Goal: Task Accomplishment & Management: Manage account settings

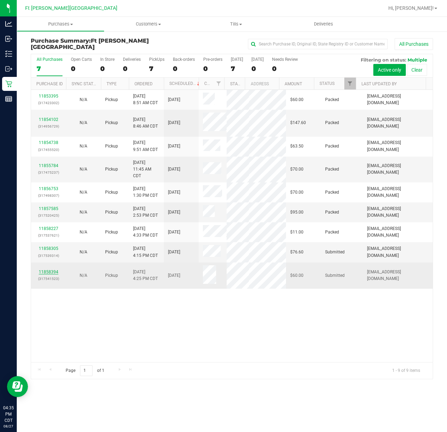
click at [57, 274] on link "11858394" at bounding box center [49, 271] width 20 height 5
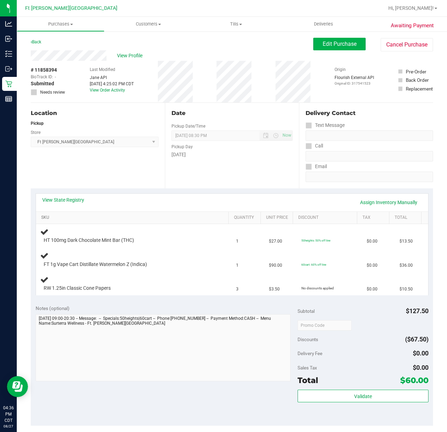
click at [50, 217] on link "SKU" at bounding box center [133, 218] width 185 height 6
click at [36, 43] on link "Back" at bounding box center [36, 41] width 10 height 5
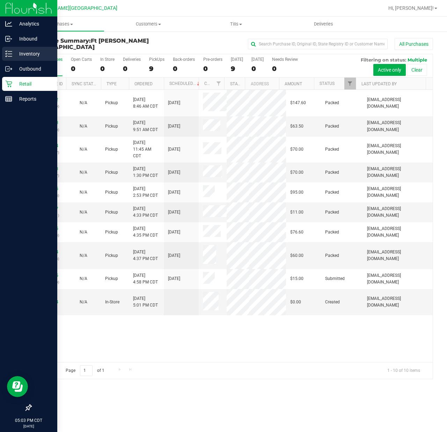
click at [14, 52] on p "Inventory" at bounding box center [33, 54] width 42 height 8
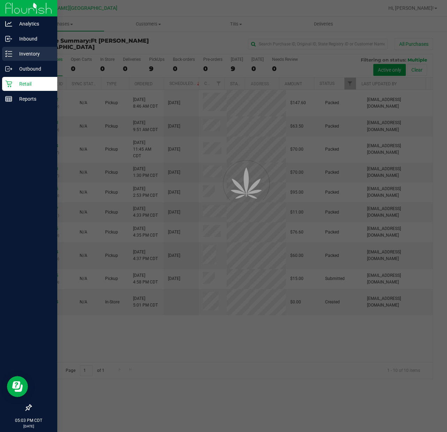
click at [14, 52] on p "Inventory" at bounding box center [33, 54] width 42 height 8
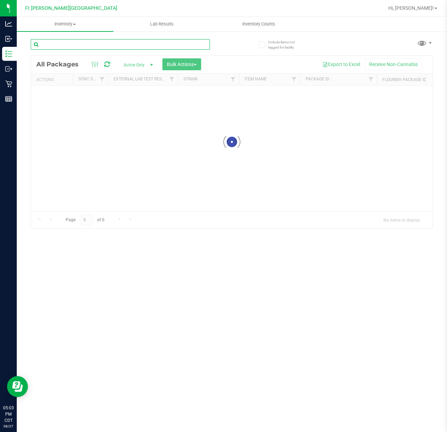
click at [71, 41] on input "text" at bounding box center [120, 44] width 179 height 10
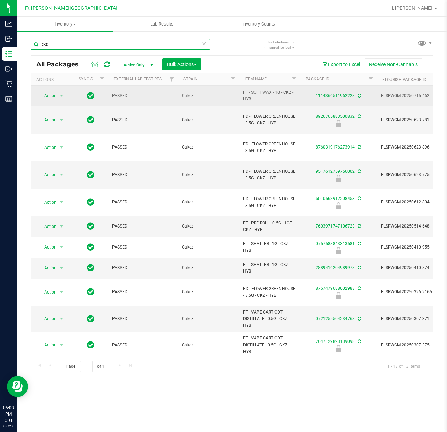
type input "ckz"
click at [339, 96] on link "1114366511962228" at bounding box center [335, 95] width 39 height 5
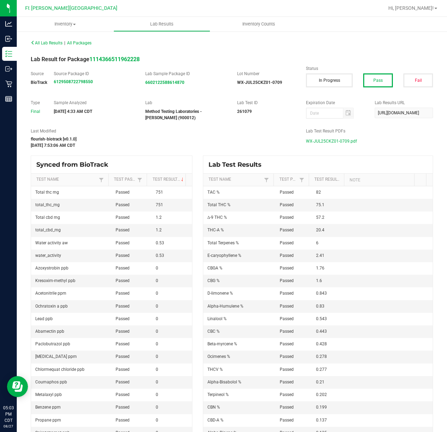
click at [339, 140] on span "WX-JUL25CKZ01-0709.pdf" at bounding box center [331, 141] width 51 height 10
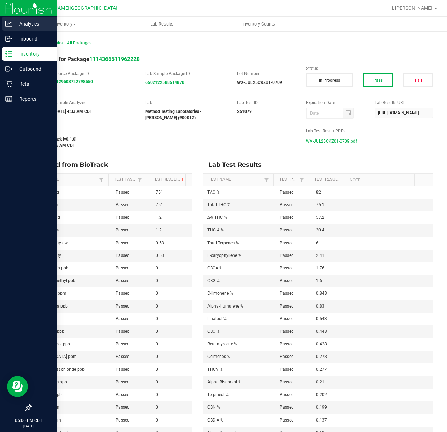
click at [10, 25] on icon at bounding box center [8, 23] width 7 height 7
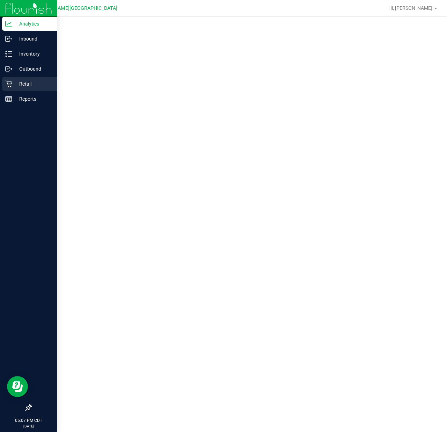
click at [14, 84] on p "Retail" at bounding box center [33, 84] width 42 height 8
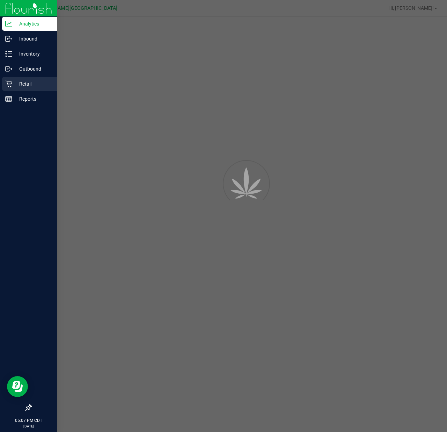
click at [14, 84] on p "Retail" at bounding box center [33, 84] width 42 height 8
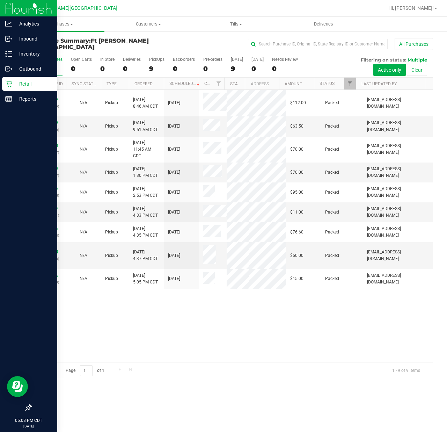
click at [17, 83] on p "Retail" at bounding box center [33, 84] width 42 height 8
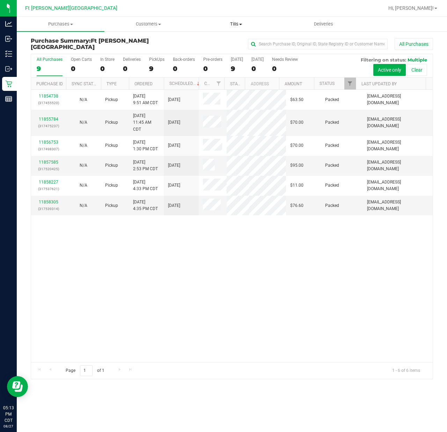
click at [234, 25] on span "Tills" at bounding box center [235, 24] width 87 height 6
click at [211, 44] on span "Manage tills" at bounding box center [215, 42] width 47 height 6
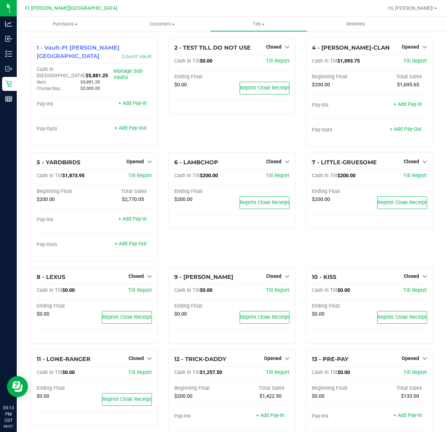
click at [242, 249] on div "6 - LAMBCHOP Closed Open Till Cash In Till $200.00 Till Report Ending Float $20…" at bounding box center [232, 209] width 138 height 115
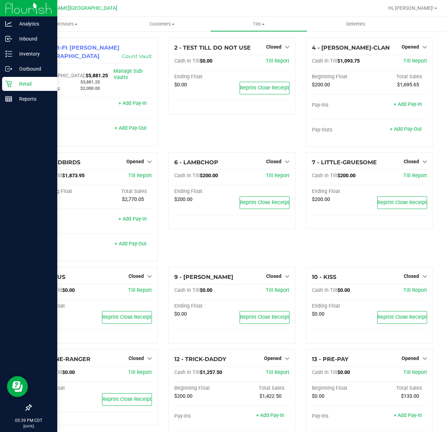
click at [10, 83] on icon at bounding box center [8, 83] width 7 height 7
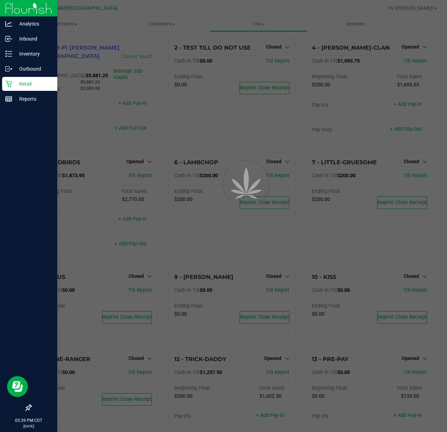
click at [10, 81] on icon at bounding box center [8, 84] width 7 height 7
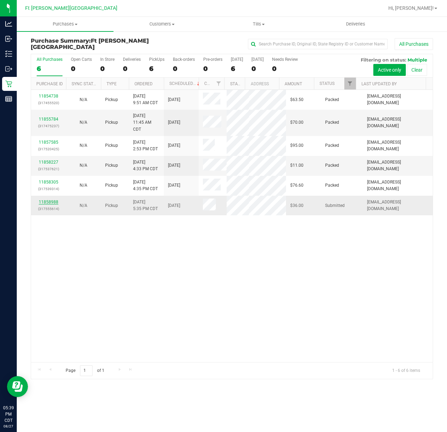
click at [51, 204] on link "11858988" at bounding box center [49, 201] width 20 height 5
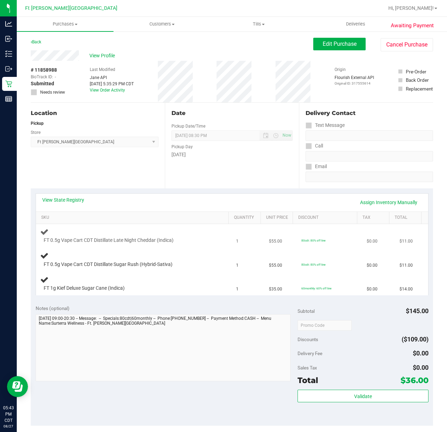
click at [265, 229] on td "$55.00" at bounding box center [281, 236] width 33 height 24
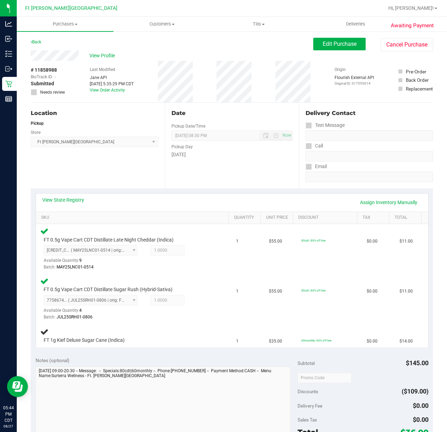
click at [299, 160] on div "Delivery Contact Text Message Call Email" at bounding box center [366, 146] width 134 height 86
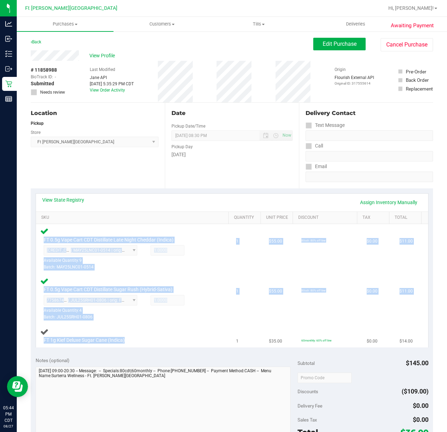
drag, startPoint x: 94, startPoint y: 343, endPoint x: 47, endPoint y: 337, distance: 47.1
click at [32, 337] on div "View State Registry Assign Inventory Manually SKU Quantity Unit Price Discount …" at bounding box center [232, 270] width 402 height 164
click at [63, 334] on div "FT 1g Kief Deluxe Sugar Cane (Indica)" at bounding box center [134, 335] width 188 height 16
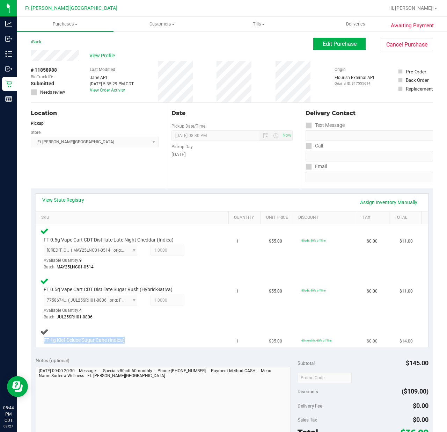
drag, startPoint x: 108, startPoint y: 336, endPoint x: 37, endPoint y: 340, distance: 71.3
click at [37, 340] on td "FT 1g Kief Deluxe Sugar Cane (Indica)" at bounding box center [134, 335] width 196 height 23
copy span "FT 1g Kief Deluxe Sugar Cane (Indica)"
click at [184, 310] on div "7758674095046627 ( JUL25SRH01-0806 | orig: FLSRWGM-20250812-1385 ) 775867409504…" at bounding box center [128, 307] width 169 height 25
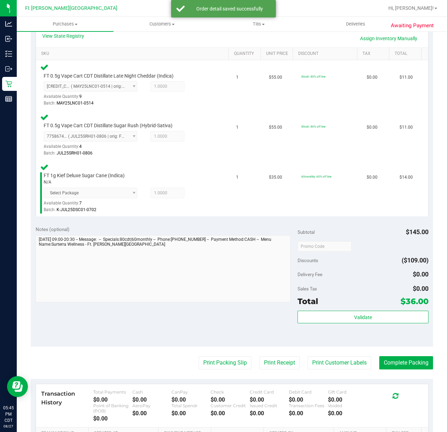
scroll to position [261, 0]
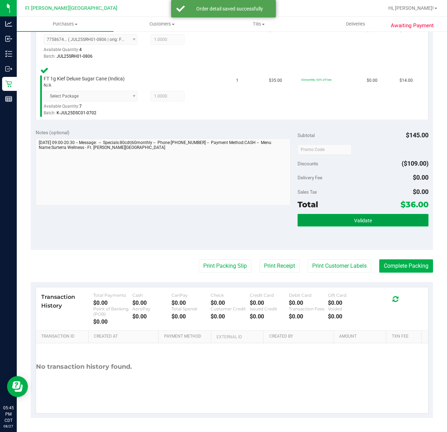
click at [314, 216] on button "Validate" at bounding box center [363, 220] width 131 height 13
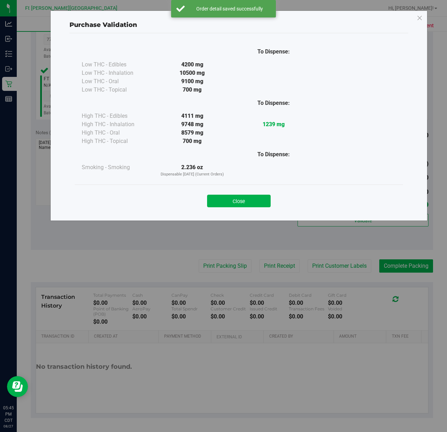
click at [243, 193] on div "Close" at bounding box center [239, 198] width 318 height 17
click at [242, 197] on button "Close" at bounding box center [239, 201] width 64 height 13
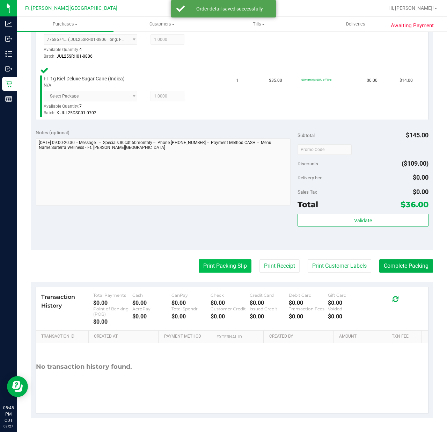
click at [224, 265] on button "Print Packing Slip" at bounding box center [225, 265] width 53 height 13
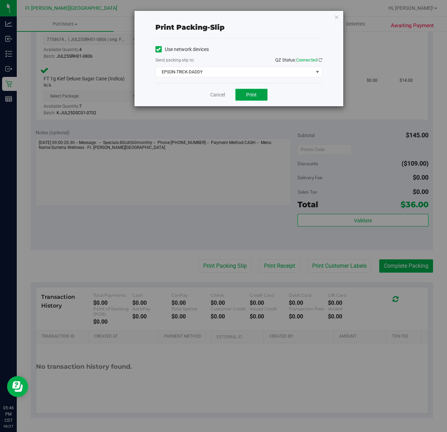
click at [243, 94] on button "Print" at bounding box center [251, 95] width 32 height 12
click at [220, 94] on link "Cancel" at bounding box center [217, 94] width 15 height 7
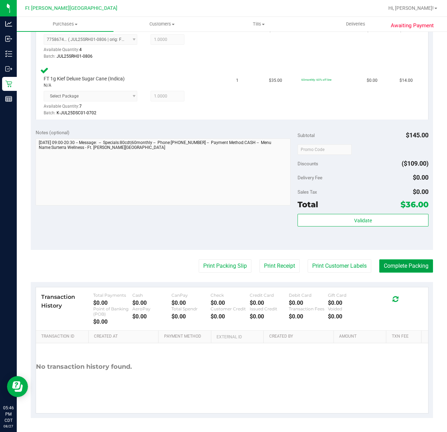
click at [390, 260] on button "Complete Packing" at bounding box center [406, 265] width 54 height 13
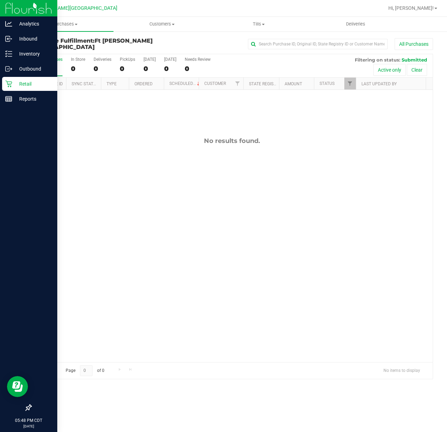
click at [19, 81] on p "Retail" at bounding box center [33, 84] width 42 height 8
click at [20, 81] on p "Retail" at bounding box center [33, 84] width 42 height 8
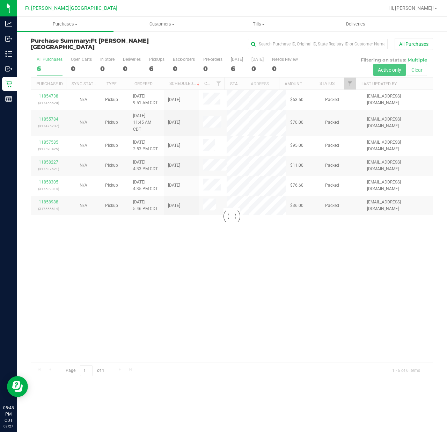
click at [184, 322] on div at bounding box center [232, 216] width 402 height 324
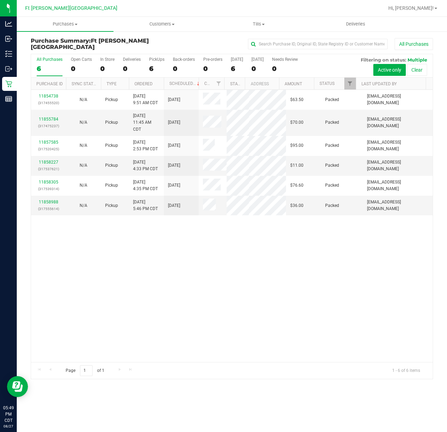
click at [281, 290] on div "11854738 (317455520) N/A Pickup [DATE] 9:51 AM CDT 8/27/2025 $63.50 Packed [EMA…" at bounding box center [232, 226] width 402 height 272
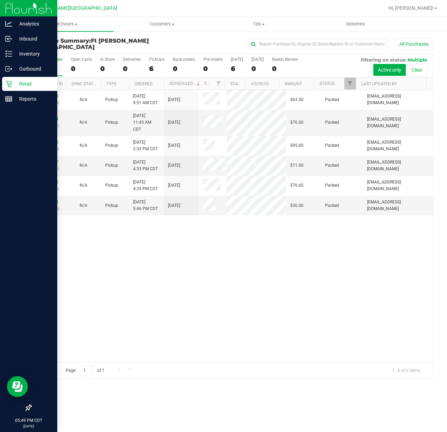
click at [12, 84] on icon at bounding box center [8, 83] width 7 height 7
click at [12, 51] on div "Inventory" at bounding box center [29, 54] width 55 height 14
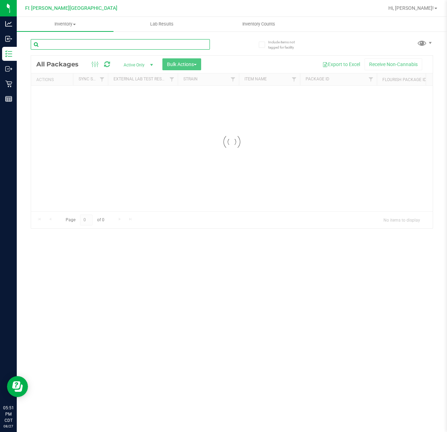
click at [97, 41] on input "text" at bounding box center [120, 44] width 179 height 10
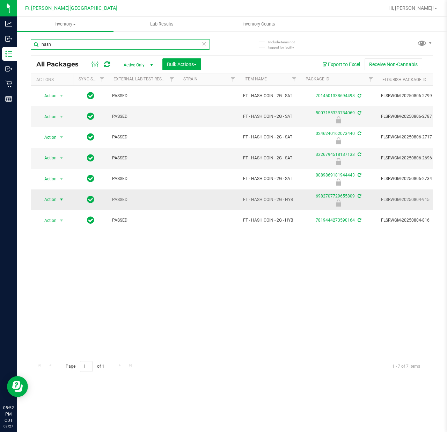
type input "hash"
click at [58, 198] on span "select" at bounding box center [61, 200] width 9 height 10
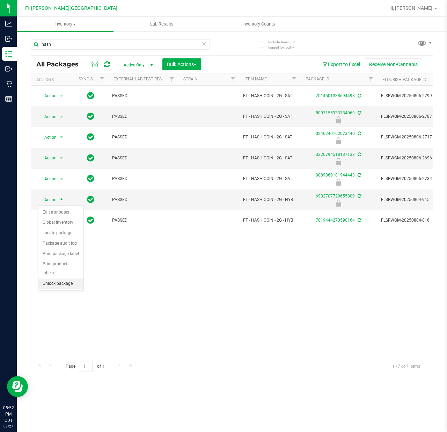
click at [65, 285] on li "Unlock package" at bounding box center [60, 283] width 45 height 10
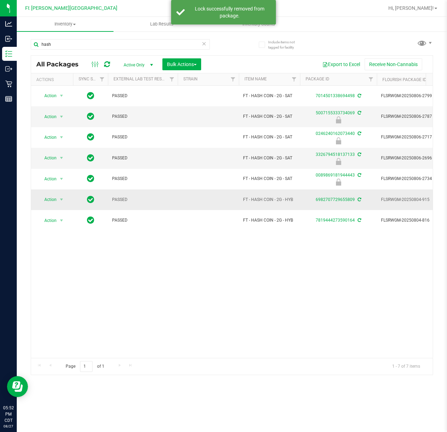
click at [51, 204] on span "Action" at bounding box center [47, 200] width 19 height 10
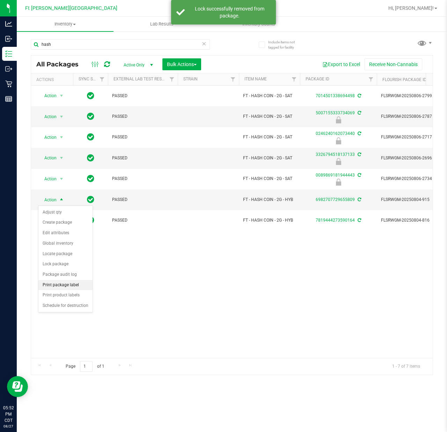
click at [68, 287] on li "Print package label" at bounding box center [65, 285] width 54 height 10
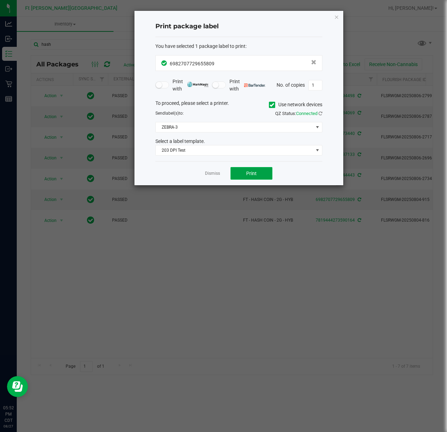
click at [239, 175] on button "Print" at bounding box center [251, 173] width 42 height 13
click at [208, 173] on link "Dismiss" at bounding box center [212, 173] width 15 height 6
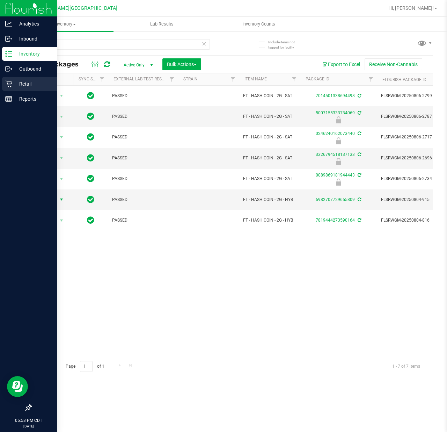
click at [12, 84] on p "Retail" at bounding box center [33, 84] width 42 height 8
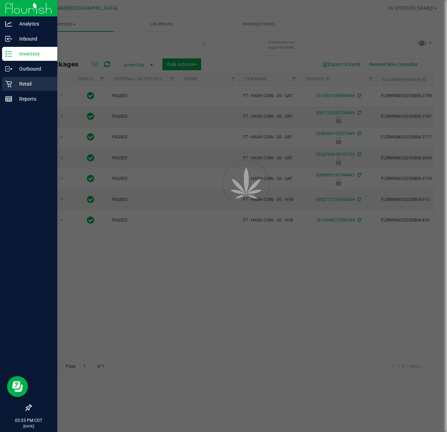
click at [12, 84] on p "Retail" at bounding box center [33, 84] width 42 height 8
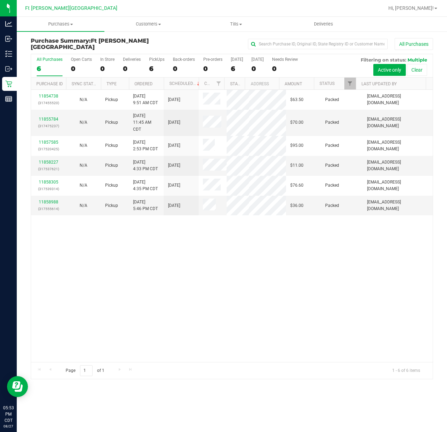
click at [120, 276] on div "11854738 (317455520) N/A Pickup [DATE] 9:51 AM CDT 8/27/2025 $63.50 Packed [EMA…" at bounding box center [232, 226] width 402 height 272
click at [107, 272] on div "11854738 (317455520) N/A Pickup [DATE] 9:51 AM CDT 8/27/2025 $63.50 Packed [EMA…" at bounding box center [232, 226] width 402 height 272
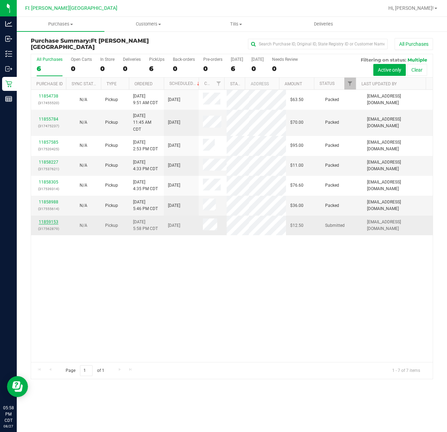
click at [49, 224] on link "11859153" at bounding box center [49, 221] width 20 height 5
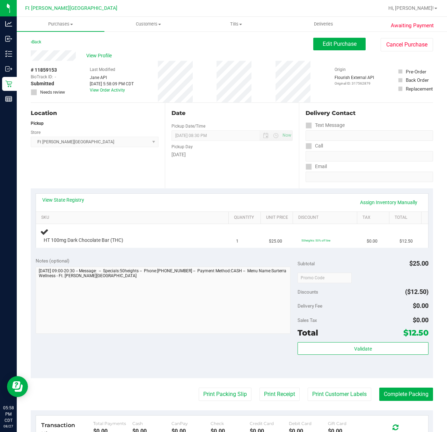
click at [96, 263] on div "Notes (optional)" at bounding box center [167, 260] width 262 height 7
click at [94, 277] on div "Notes (optional)" at bounding box center [167, 296] width 262 height 78
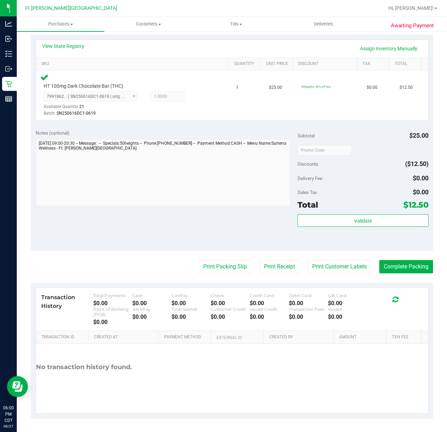
scroll to position [154, 0]
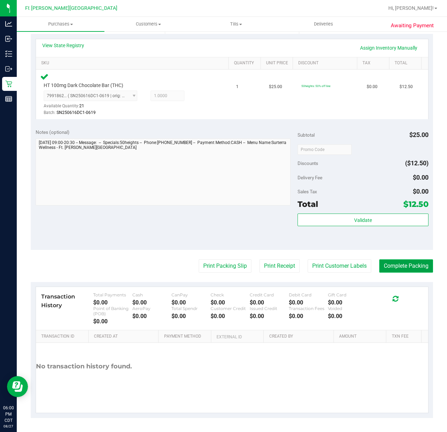
click at [386, 266] on button "Complete Packing" at bounding box center [406, 265] width 54 height 13
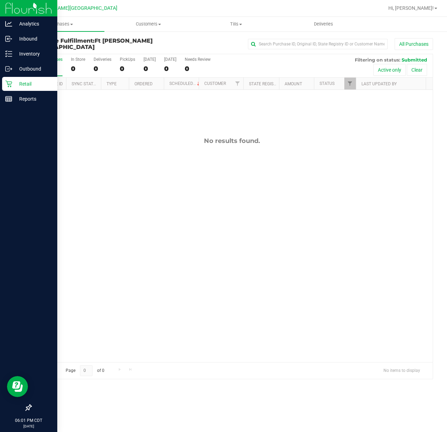
click at [18, 81] on p "Retail" at bounding box center [33, 84] width 42 height 8
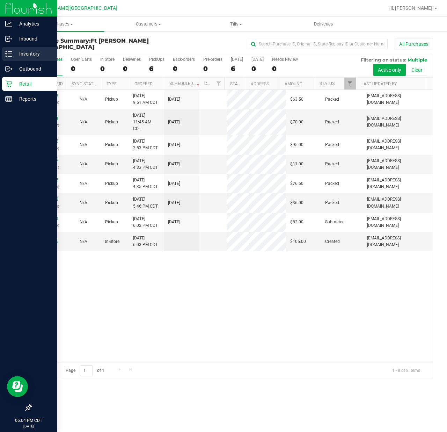
click at [17, 52] on p "Inventory" at bounding box center [33, 54] width 42 height 8
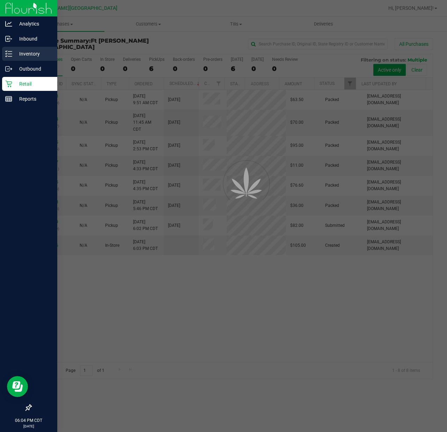
click at [30, 56] on p "Inventory" at bounding box center [33, 54] width 42 height 8
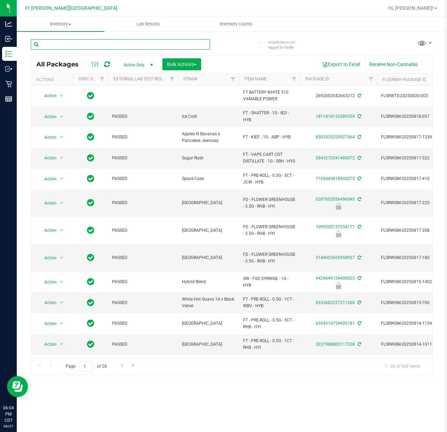
click at [79, 43] on input "text" at bounding box center [120, 44] width 179 height 10
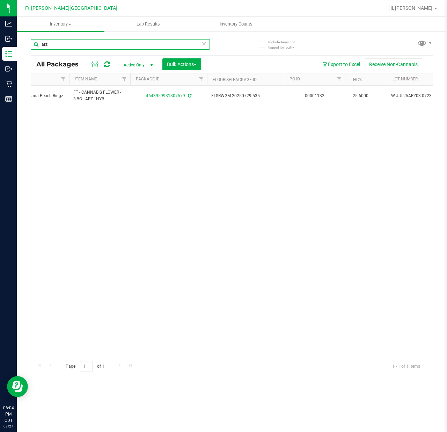
scroll to position [0, 293]
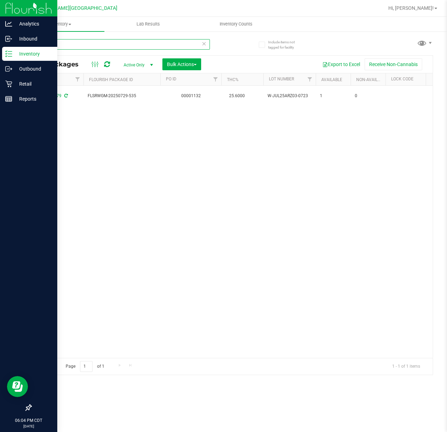
type input "arz"
click at [11, 84] on icon at bounding box center [8, 84] width 7 height 7
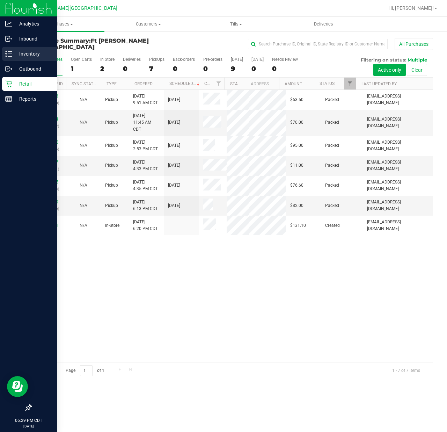
click at [13, 53] on p "Inventory" at bounding box center [33, 54] width 42 height 8
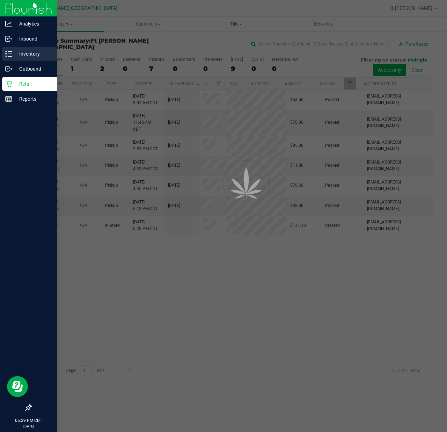
click at [13, 53] on p "Inventory" at bounding box center [33, 54] width 42 height 8
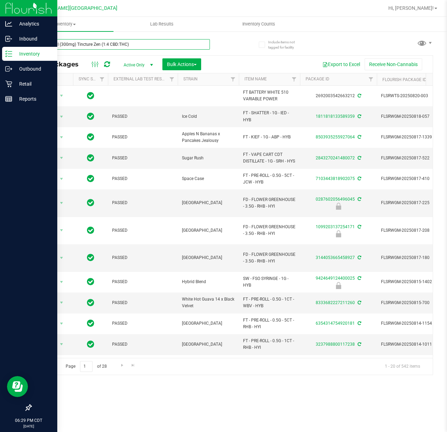
click at [147, 45] on input "SW 15ml (300mg) Tincture Zen (1:4 CBD:THC)" at bounding box center [120, 44] width 179 height 10
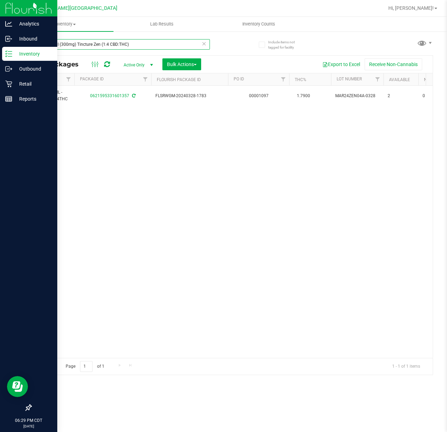
scroll to position [0, 349]
type input "SW 15ml (300mg) Tincture Zen (1:4 CBD:THC)"
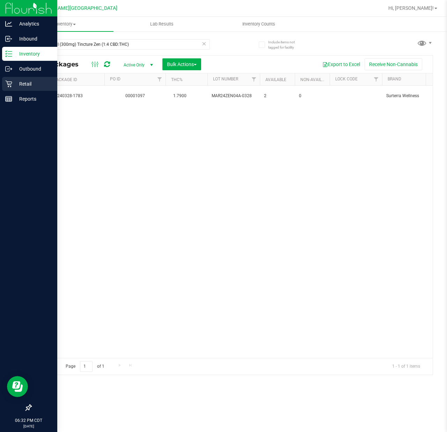
click at [10, 86] on icon at bounding box center [8, 84] width 7 height 7
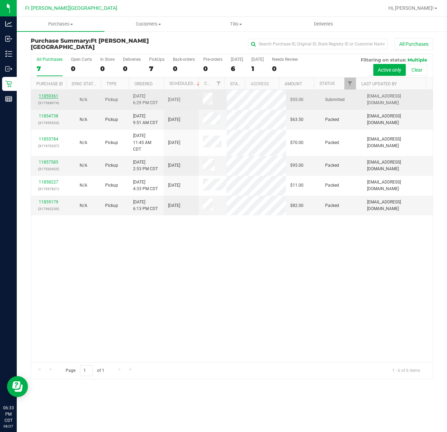
click at [50, 96] on link "11859361" at bounding box center [49, 96] width 20 height 5
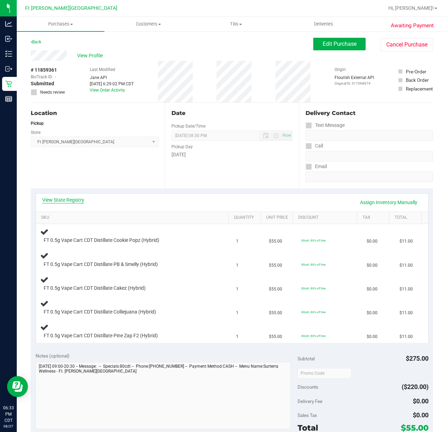
click at [61, 198] on link "View State Registry" at bounding box center [63, 199] width 42 height 7
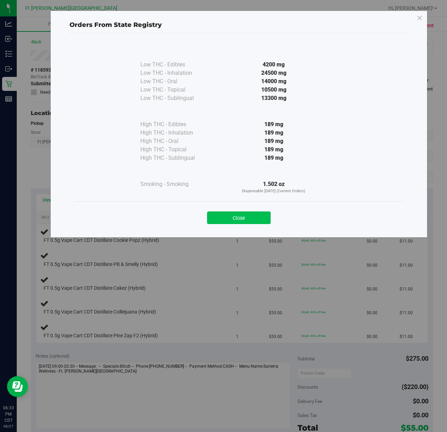
click at [246, 222] on button "Close" at bounding box center [239, 217] width 64 height 13
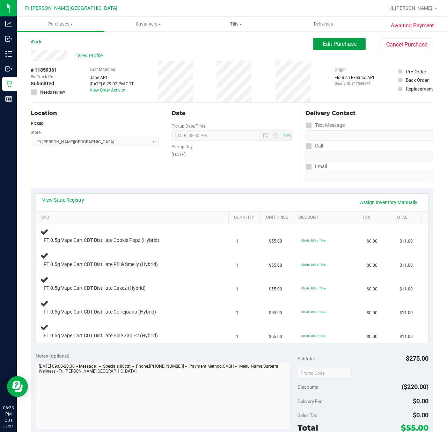
click at [330, 47] on button "Edit Purchase" at bounding box center [339, 44] width 52 height 13
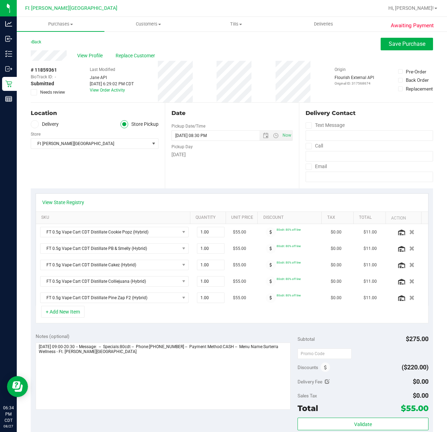
click at [35, 92] on icon at bounding box center [34, 92] width 5 height 0
click at [0, 0] on input "Needs review" at bounding box center [0, 0] width 0 height 0
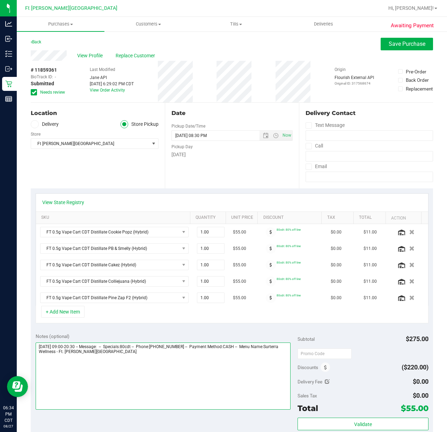
click at [178, 381] on textarea at bounding box center [163, 375] width 255 height 67
type textarea "[DATE] 09:00-20:30 -- Message: -- Specials:80cdt -- Phone:[PHONE_NUMBER] -- Pay…"
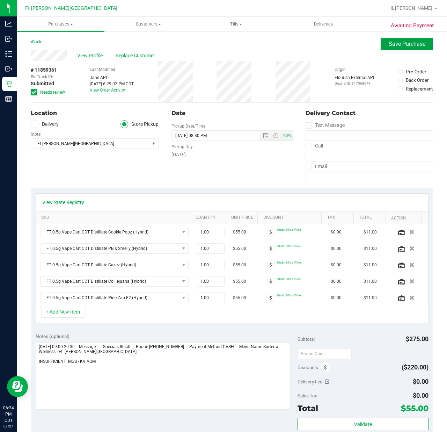
click at [389, 43] on span "Save Purchase" at bounding box center [407, 44] width 37 height 7
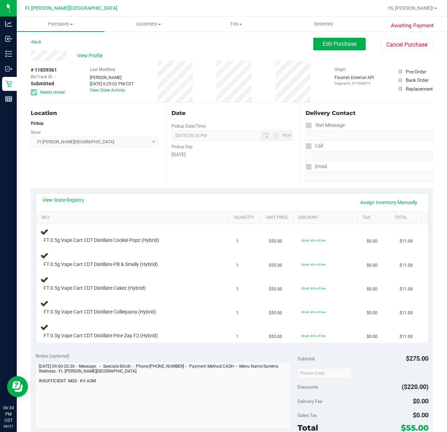
click at [64, 199] on link "View State Registry" at bounding box center [63, 199] width 42 height 7
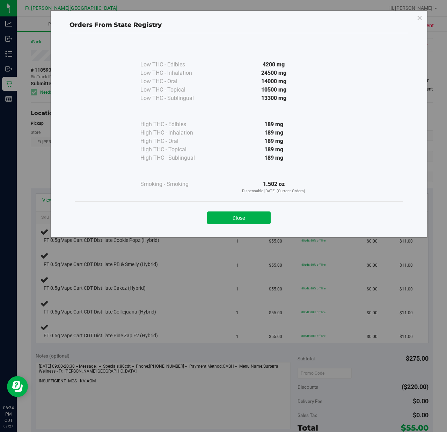
click at [257, 225] on div "Close" at bounding box center [239, 215] width 328 height 28
click at [242, 221] on button "Close" at bounding box center [239, 217] width 64 height 13
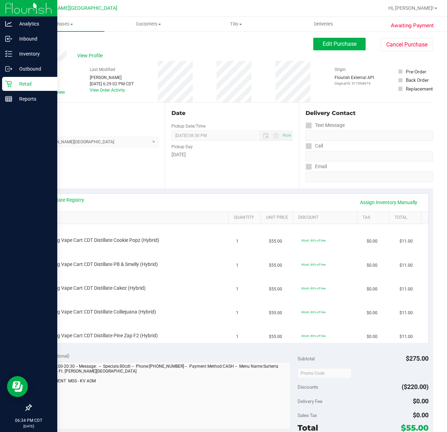
click at [13, 80] on p "Retail" at bounding box center [33, 84] width 42 height 8
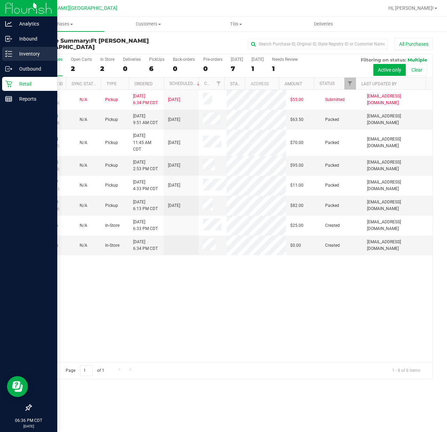
click at [9, 48] on div "Inventory" at bounding box center [29, 54] width 55 height 14
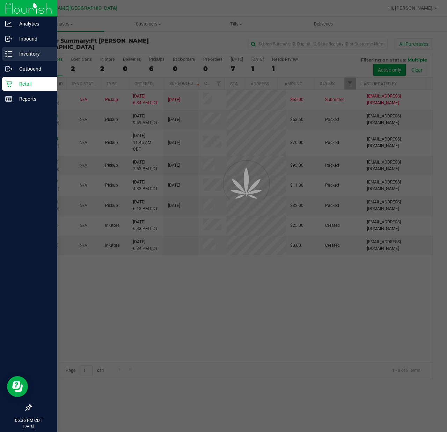
click at [9, 48] on div "Inventory" at bounding box center [29, 54] width 55 height 14
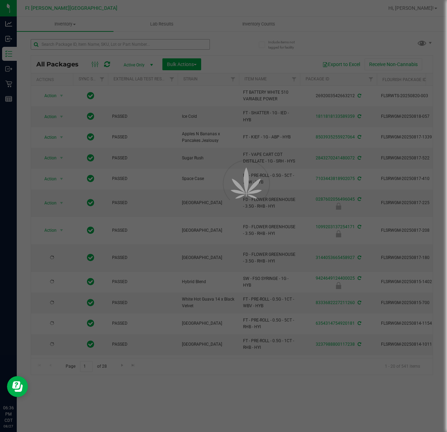
click at [77, 42] on div at bounding box center [223, 216] width 447 height 432
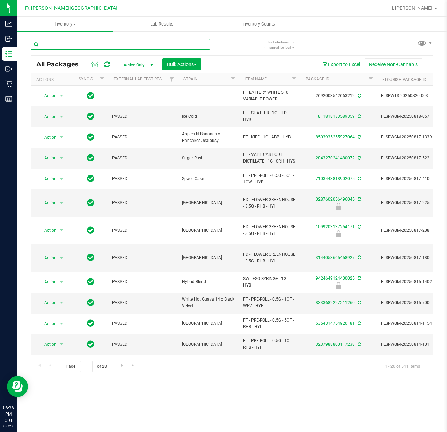
click at [77, 42] on input "text" at bounding box center [120, 44] width 179 height 10
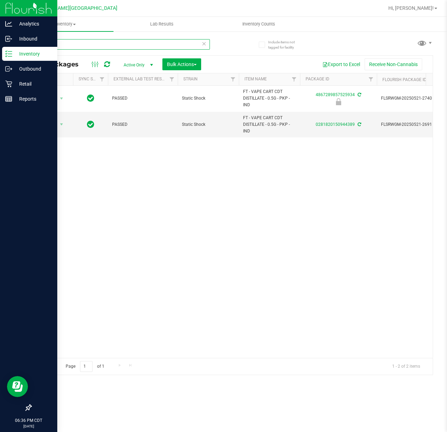
type input "static"
click at [13, 80] on p "Retail" at bounding box center [33, 84] width 42 height 8
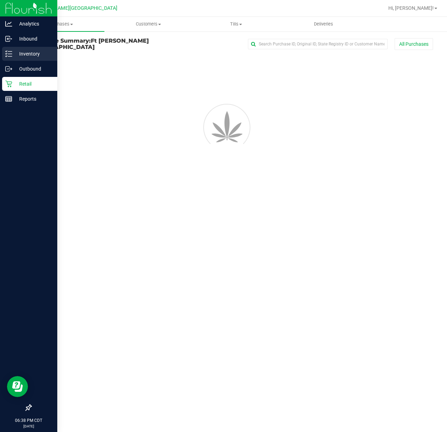
click at [21, 53] on p "Inventory" at bounding box center [33, 54] width 42 height 8
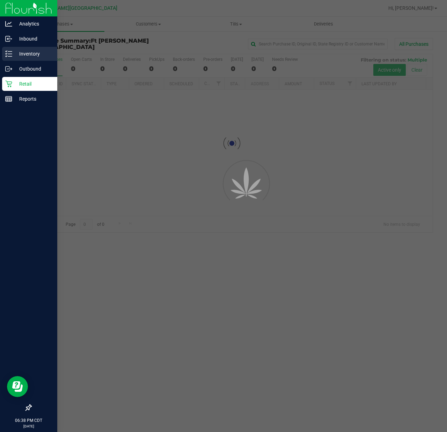
click at [21, 53] on p "Inventory" at bounding box center [33, 54] width 42 height 8
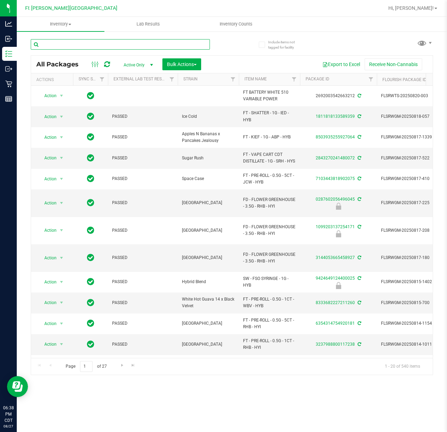
click at [95, 44] on input "text" at bounding box center [120, 44] width 179 height 10
type input "8258"
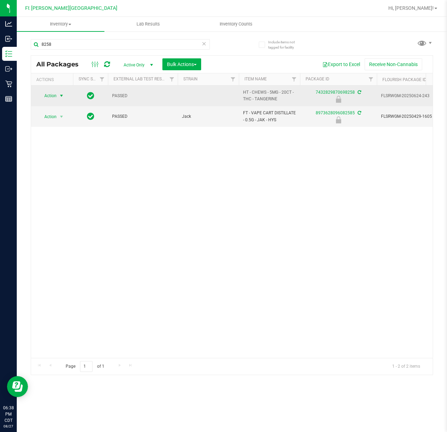
click at [52, 100] on span "Action" at bounding box center [47, 96] width 19 height 10
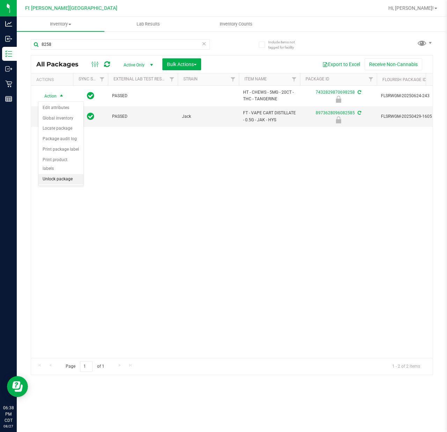
click at [73, 176] on li "Unlock package" at bounding box center [60, 179] width 45 height 10
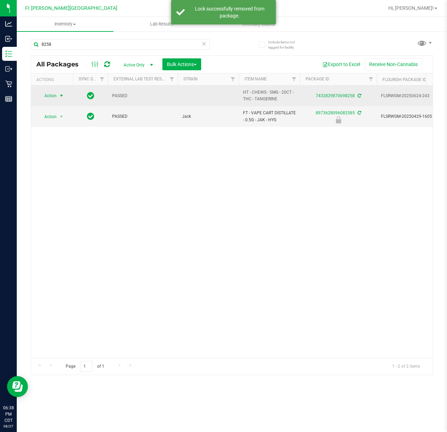
click at [53, 95] on span "Action" at bounding box center [47, 96] width 19 height 10
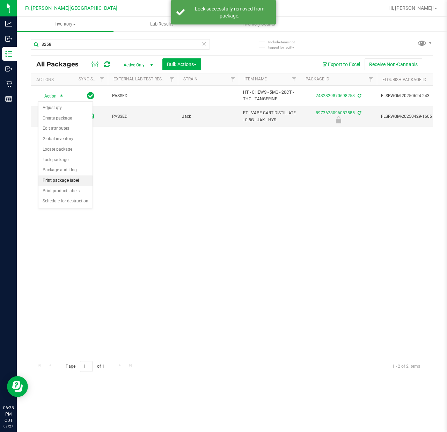
click at [75, 184] on li "Print package label" at bounding box center [65, 180] width 54 height 10
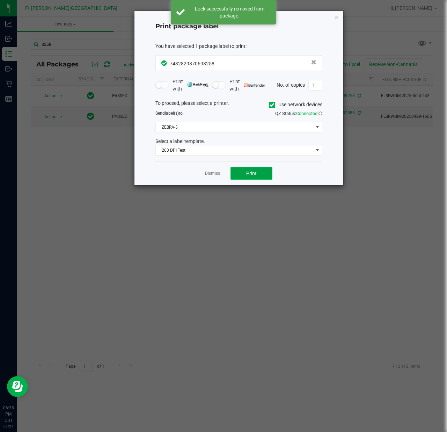
click at [237, 175] on button "Print" at bounding box center [251, 173] width 42 height 13
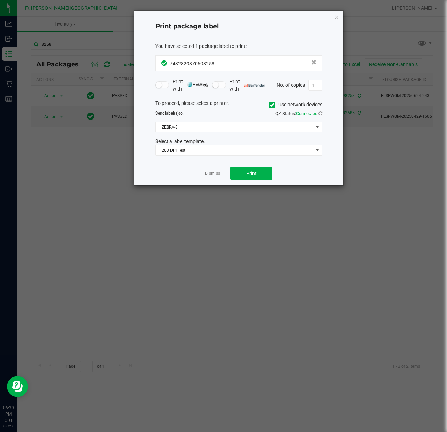
drag, startPoint x: 217, startPoint y: 176, endPoint x: 185, endPoint y: 133, distance: 54.2
click at [217, 176] on link "Dismiss" at bounding box center [212, 173] width 15 height 6
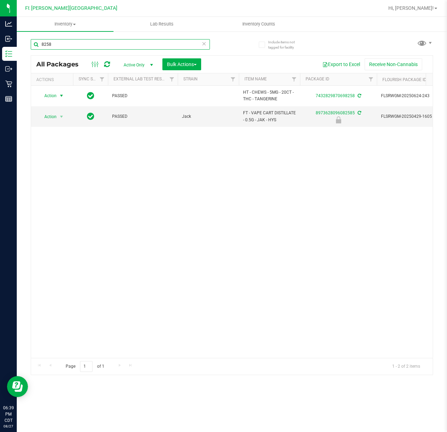
drag, startPoint x: 58, startPoint y: 41, endPoint x: -62, endPoint y: 58, distance: 120.9
click at [0, 58] on html "Analytics Inbound Inventory Outbound Retail Reports 06:39 PM CDT [DATE] 08/27 F…" at bounding box center [223, 216] width 447 height 432
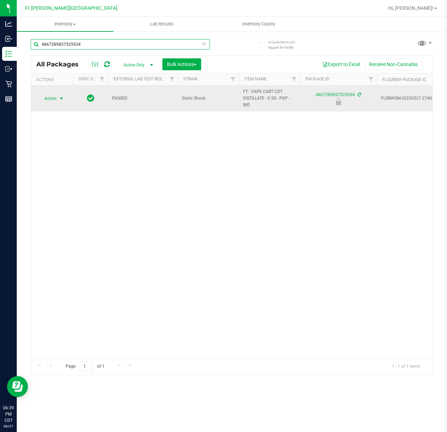
type input "4867289857525934"
click at [51, 96] on span "Action" at bounding box center [47, 99] width 19 height 10
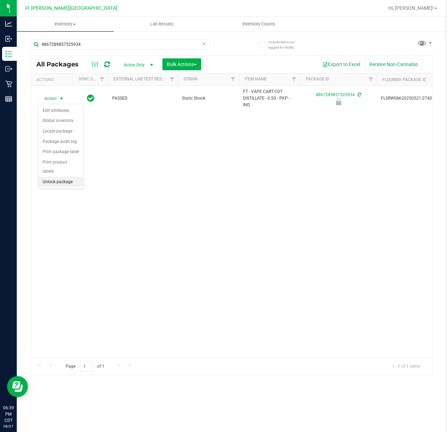
click at [63, 181] on li "Unlock package" at bounding box center [60, 182] width 45 height 10
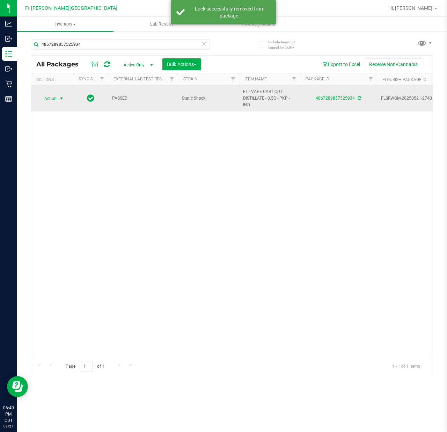
click at [52, 96] on span "Action" at bounding box center [47, 99] width 19 height 10
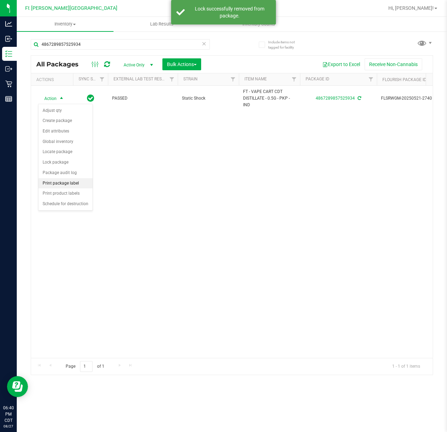
click at [72, 184] on li "Print package label" at bounding box center [65, 183] width 54 height 10
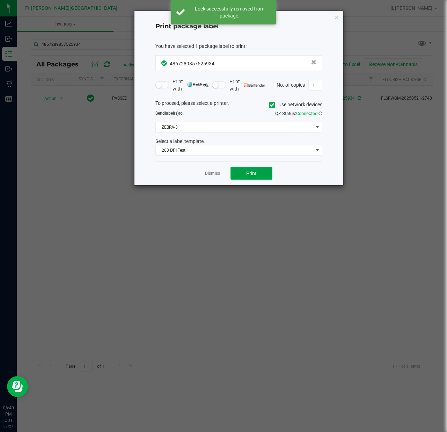
click at [239, 170] on button "Print" at bounding box center [251, 173] width 42 height 13
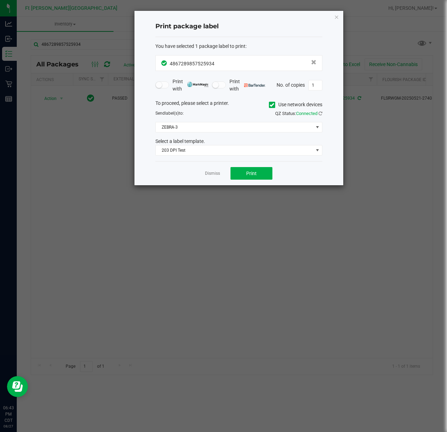
click at [210, 178] on div "Dismiss Print" at bounding box center [238, 173] width 167 height 24
click at [210, 176] on link "Dismiss" at bounding box center [212, 173] width 15 height 6
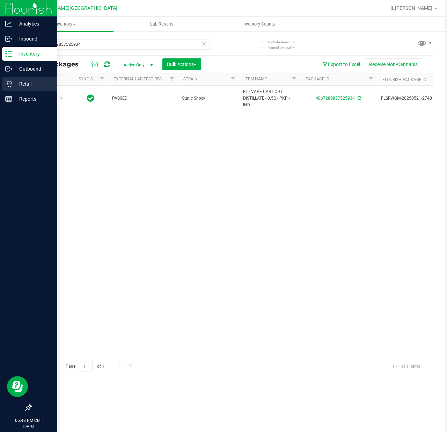
click at [10, 84] on icon at bounding box center [8, 83] width 7 height 7
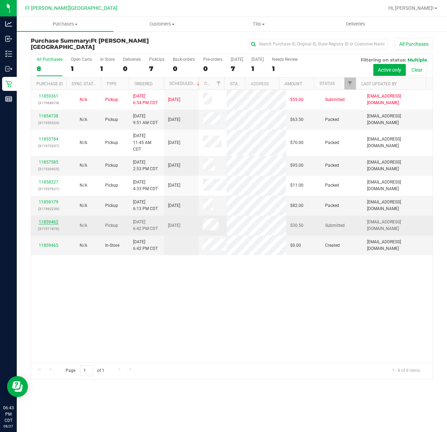
click at [53, 224] on link "11859462" at bounding box center [49, 221] width 20 height 5
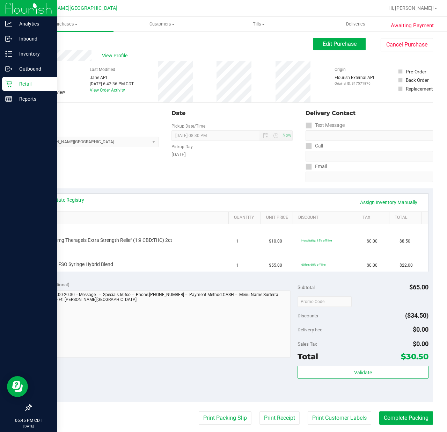
click at [19, 84] on p "Retail" at bounding box center [33, 84] width 42 height 8
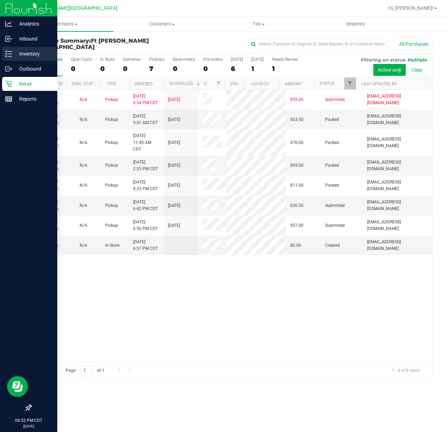
click at [21, 53] on p "Inventory" at bounding box center [33, 54] width 42 height 8
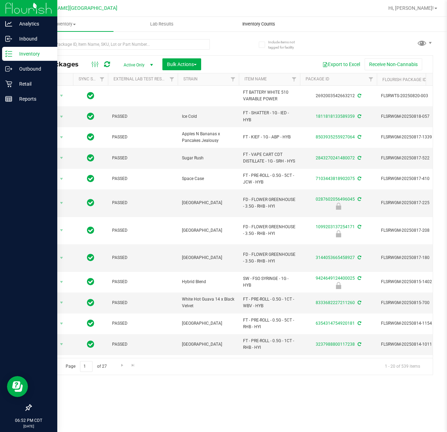
click at [255, 21] on span "Inventory Counts" at bounding box center [259, 24] width 52 height 6
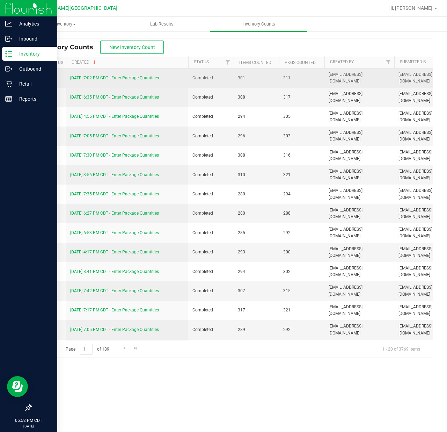
click at [107, 78] on link "[DATE] 7:02 PM CDT - Enter Package Quantities" at bounding box center [114, 77] width 89 height 5
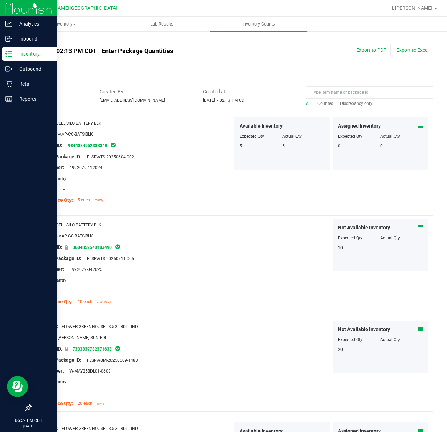
click at [41, 38] on link "All counts" at bounding box center [42, 40] width 23 height 5
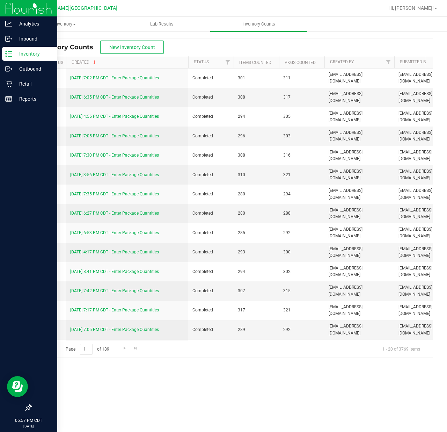
click at [10, 52] on icon at bounding box center [8, 53] width 7 height 7
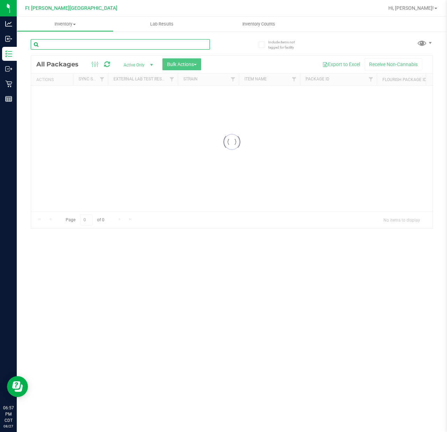
click at [94, 45] on input "text" at bounding box center [120, 44] width 179 height 10
type input "3398684967234073"
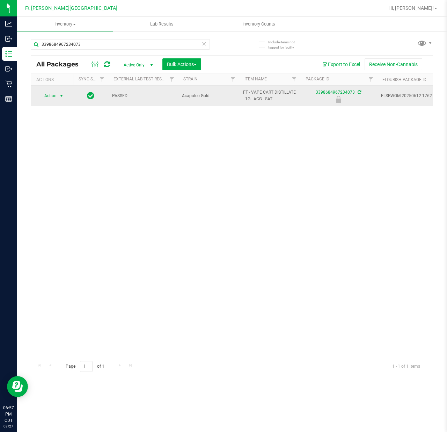
click at [54, 98] on span "Action" at bounding box center [47, 96] width 19 height 10
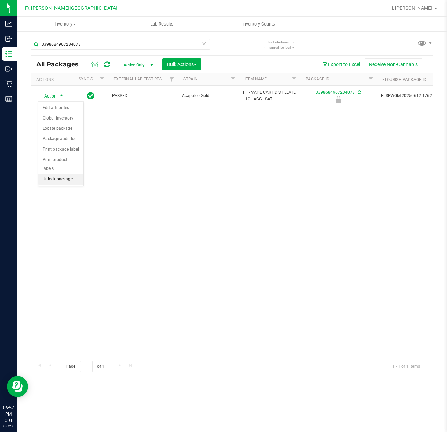
click at [59, 178] on li "Unlock package" at bounding box center [60, 179] width 45 height 10
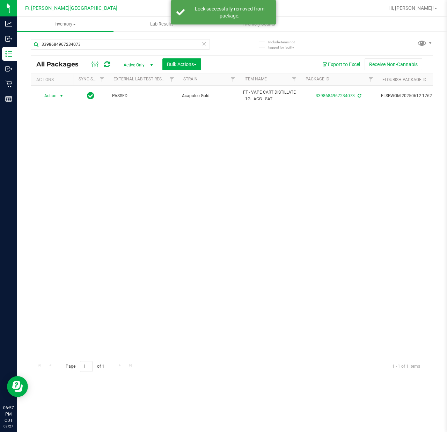
click at [50, 97] on span "Action" at bounding box center [47, 96] width 19 height 10
click at [56, 183] on li "Print package label" at bounding box center [65, 180] width 54 height 10
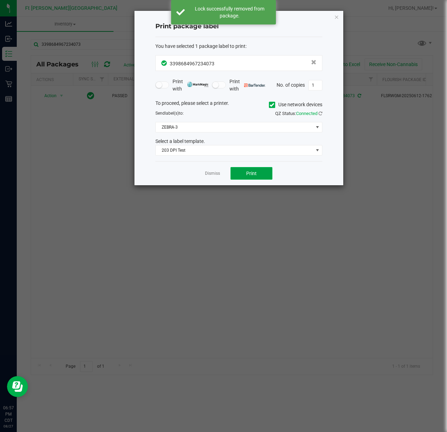
click at [246, 169] on button "Print" at bounding box center [251, 173] width 42 height 13
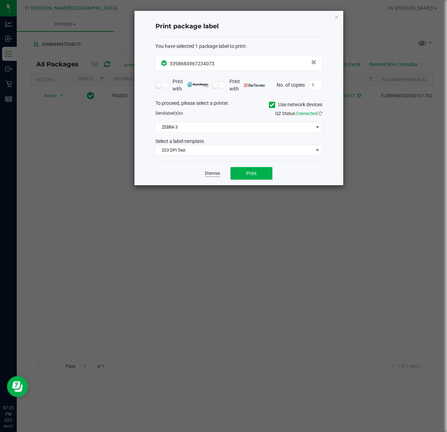
click at [212, 174] on link "Dismiss" at bounding box center [212, 173] width 15 height 6
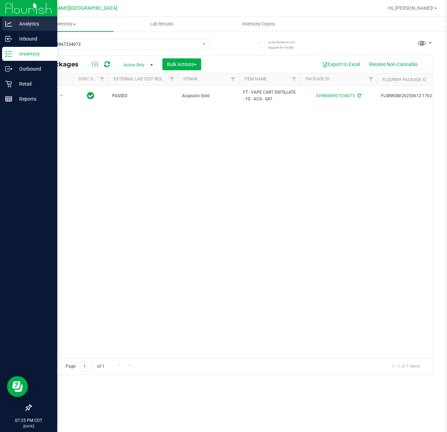
click at [15, 27] on p "Analytics" at bounding box center [33, 24] width 42 height 8
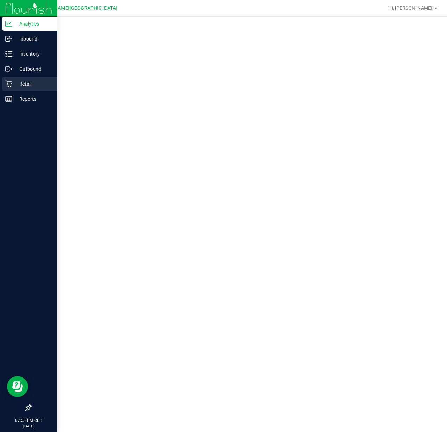
click at [19, 80] on p "Retail" at bounding box center [33, 84] width 42 height 8
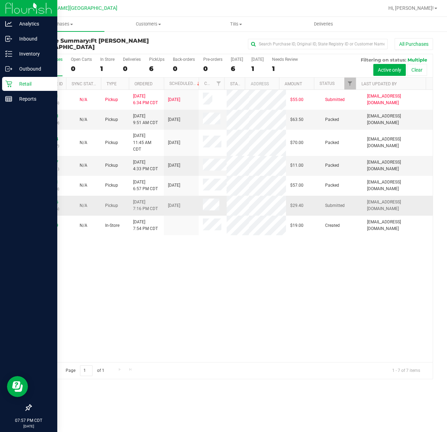
click at [48, 212] on div "11859666 (317577966)" at bounding box center [48, 205] width 27 height 13
click at [48, 204] on link "11859666" at bounding box center [49, 201] width 20 height 5
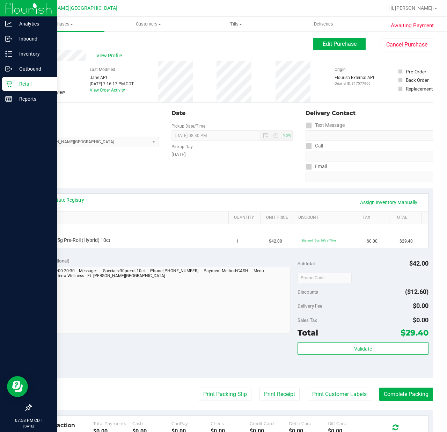
click at [96, 262] on div "Notes (optional)" at bounding box center [167, 260] width 262 height 7
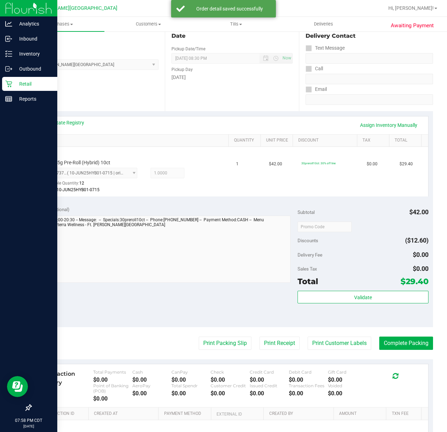
scroll to position [154, 0]
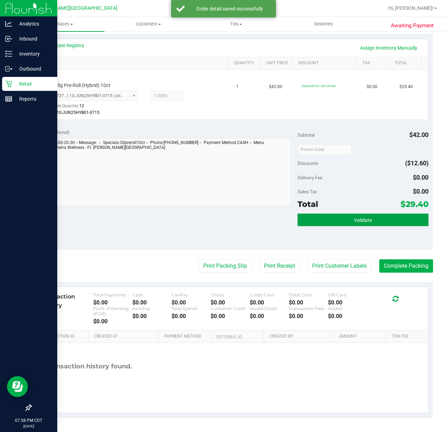
click at [391, 226] on button "Validate" at bounding box center [363, 219] width 131 height 13
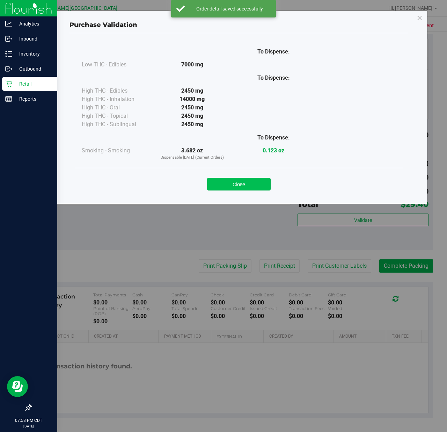
click at [248, 180] on button "Close" at bounding box center [239, 184] width 64 height 13
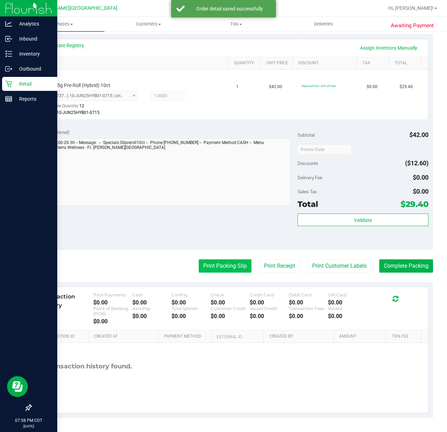
click at [224, 262] on button "Print Packing Slip" at bounding box center [225, 265] width 53 height 13
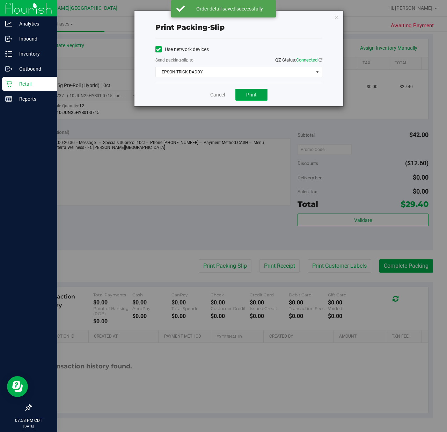
click at [249, 95] on span "Print" at bounding box center [251, 95] width 10 height 6
click at [221, 95] on link "Cancel" at bounding box center [217, 94] width 15 height 7
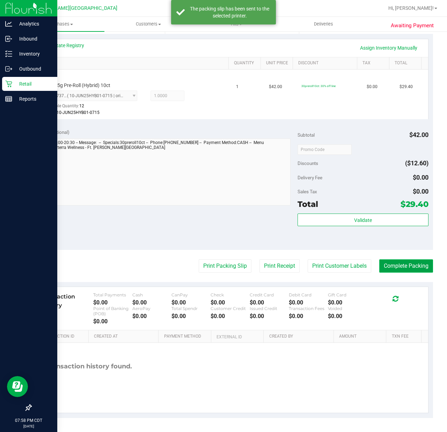
click at [418, 263] on button "Complete Packing" at bounding box center [406, 265] width 54 height 13
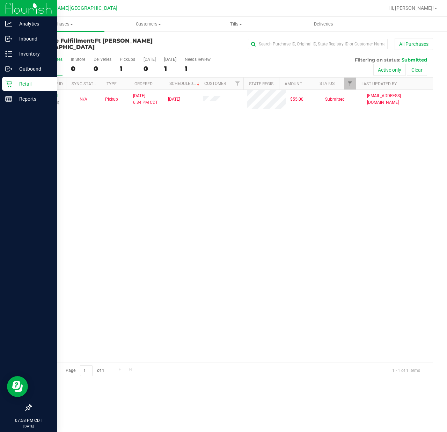
click at [10, 84] on icon at bounding box center [8, 83] width 7 height 7
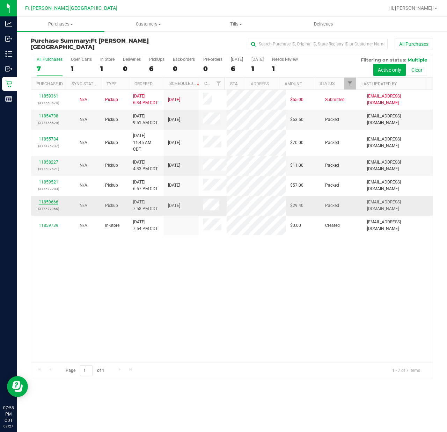
click at [49, 204] on link "11859666" at bounding box center [49, 201] width 20 height 5
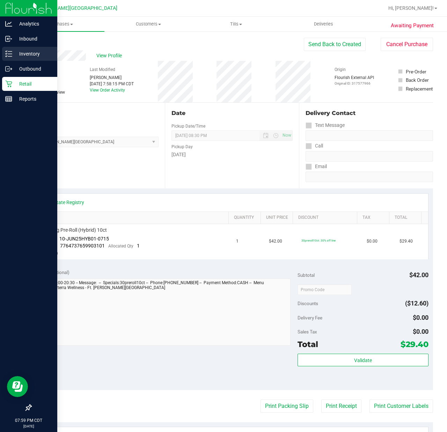
click at [8, 48] on div "Inventory" at bounding box center [29, 54] width 55 height 14
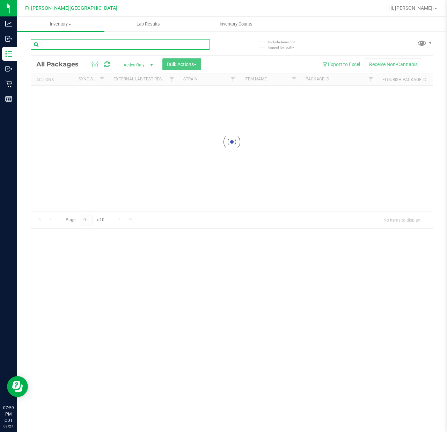
click at [64, 47] on input "text" at bounding box center [120, 44] width 179 height 10
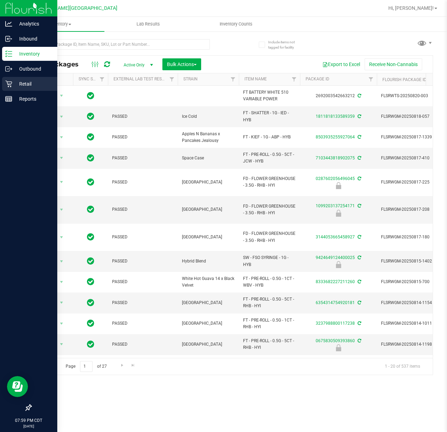
click at [3, 80] on div "Retail" at bounding box center [29, 84] width 55 height 14
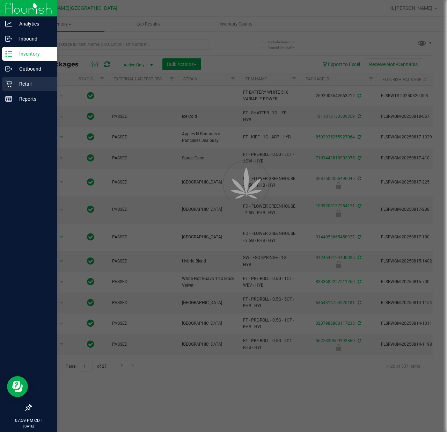
click at [3, 80] on div "Retail" at bounding box center [29, 84] width 55 height 14
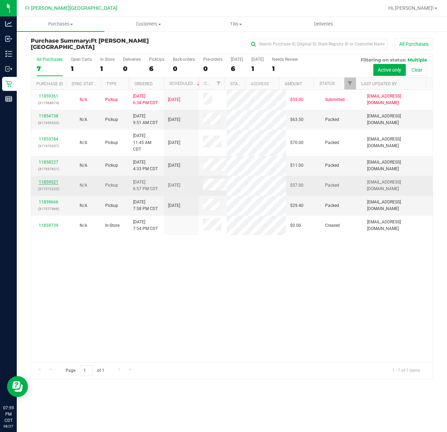
click at [50, 184] on link "11859521" at bounding box center [49, 181] width 20 height 5
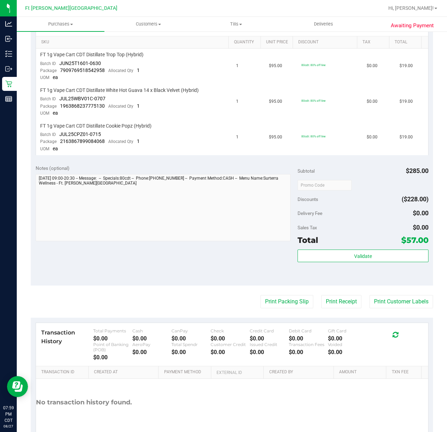
scroll to position [186, 0]
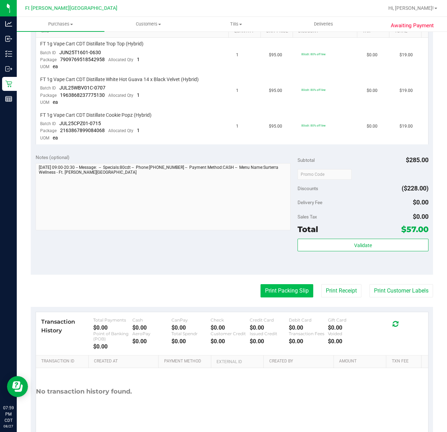
click at [264, 291] on button "Print Packing Slip" at bounding box center [287, 290] width 53 height 13
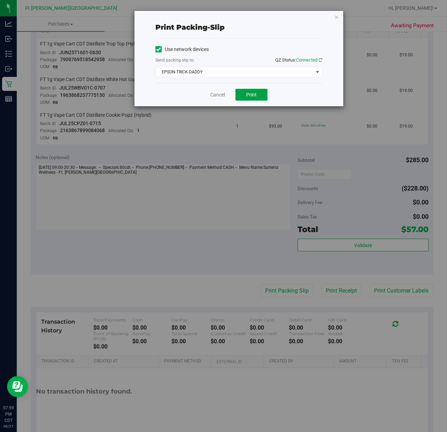
click at [242, 93] on button "Print" at bounding box center [251, 95] width 32 height 12
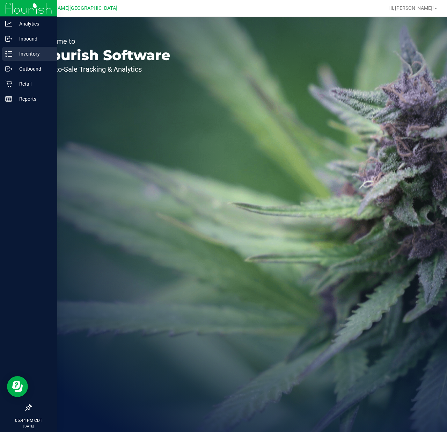
click at [10, 49] on div "Inventory" at bounding box center [29, 54] width 55 height 14
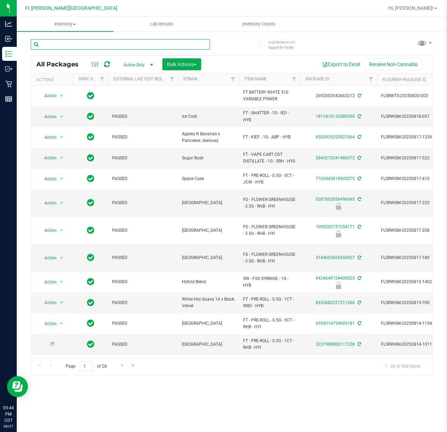
click at [73, 44] on input "text" at bounding box center [120, 44] width 179 height 10
click at [69, 34] on div at bounding box center [131, 44] width 201 height 22
click at [72, 42] on input "text" at bounding box center [120, 44] width 179 height 10
paste input "FT 1g Kief Deluxe Sugar Cane (Indica)"
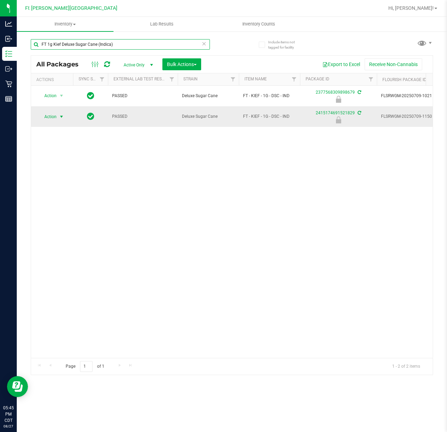
type input "FT 1g Kief Deluxe Sugar Cane (Indica)"
click at [62, 117] on span "select" at bounding box center [62, 117] width 6 height 6
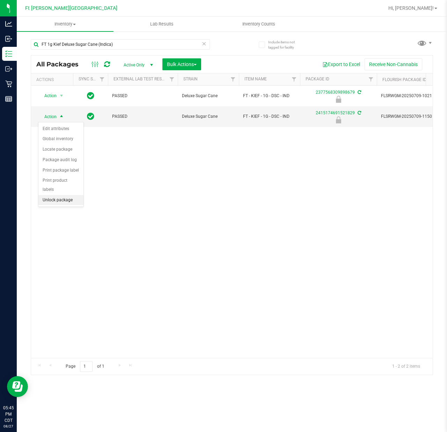
click at [68, 197] on li "Unlock package" at bounding box center [60, 200] width 45 height 10
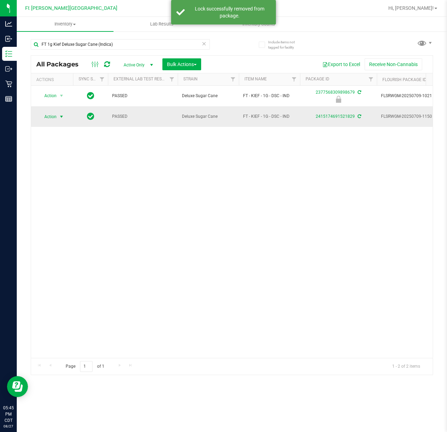
click at [53, 116] on span "Action" at bounding box center [47, 117] width 19 height 10
click at [60, 204] on li "Print package label" at bounding box center [65, 201] width 54 height 10
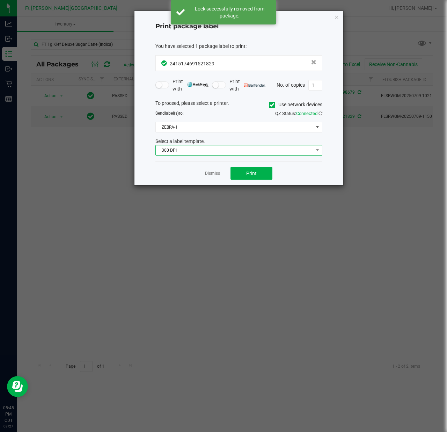
drag, startPoint x: 207, startPoint y: 146, endPoint x: 204, endPoint y: 153, distance: 7.2
click at [206, 147] on span "300 DPI" at bounding box center [234, 150] width 157 height 10
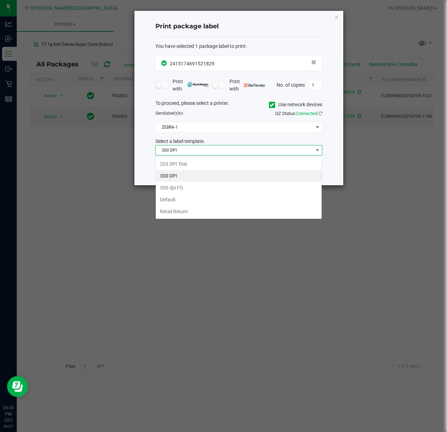
scroll to position [10, 167]
click at [200, 164] on li "203 DPI Test" at bounding box center [239, 164] width 166 height 12
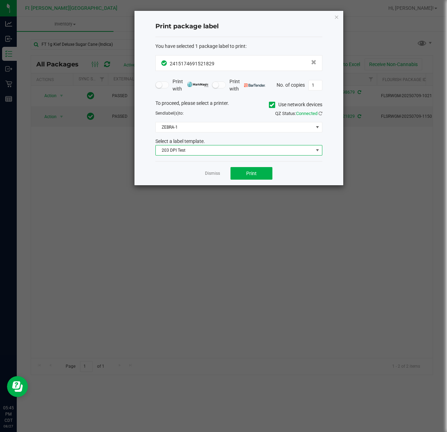
click at [199, 133] on div "To proceed, please select a printer. Use network devices Send label(s) to: QZ S…" at bounding box center [238, 128] width 167 height 56
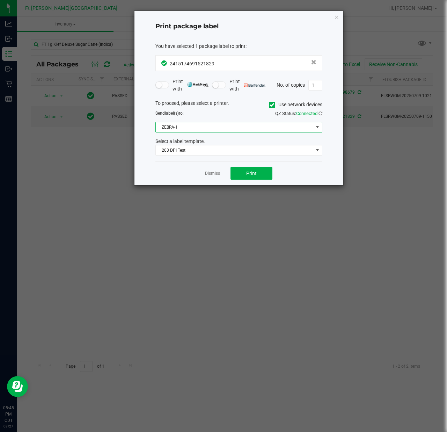
click at [197, 124] on span "ZEBRA-1" at bounding box center [234, 127] width 157 height 10
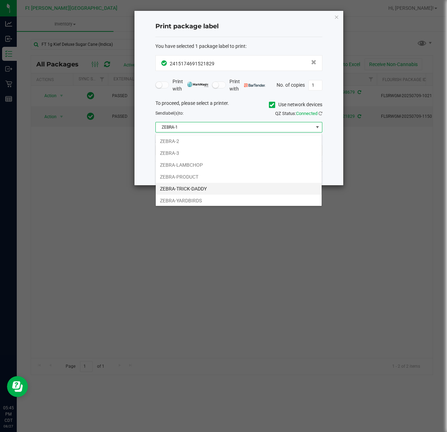
scroll to position [15, 0]
click at [197, 185] on li "ZEBRA-TRICK-DADDY" at bounding box center [239, 187] width 166 height 12
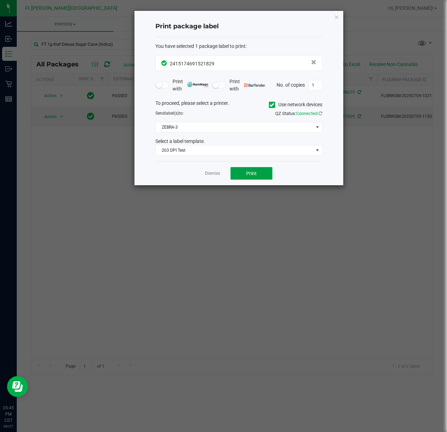
click at [244, 170] on button "Print" at bounding box center [251, 173] width 42 height 13
click at [211, 175] on link "Dismiss" at bounding box center [212, 173] width 15 height 6
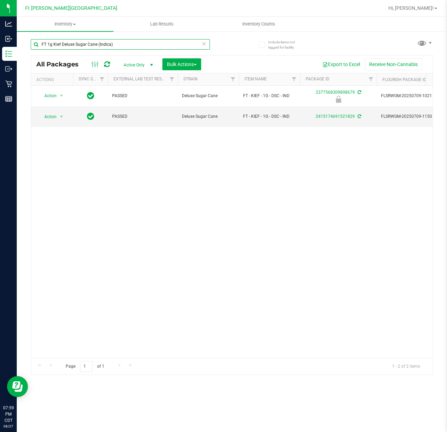
drag, startPoint x: 10, startPoint y: 59, endPoint x: -62, endPoint y: 65, distance: 72.8
click at [0, 65] on html "Analytics Inbound Inventory Outbound Retail Reports 07:59 PM CDT 08/27/2025 08/…" at bounding box center [223, 216] width 447 height 432
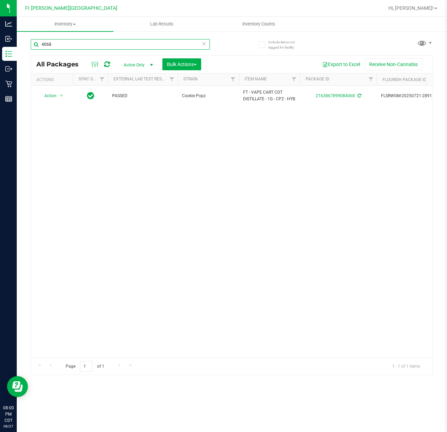
drag, startPoint x: 19, startPoint y: 55, endPoint x: -7, endPoint y: 56, distance: 25.2
click at [0, 56] on html "Analytics Inbound Inventory Outbound Retail Reports 08:00 PM CDT 08/27/2025 08/…" at bounding box center [223, 216] width 447 height 432
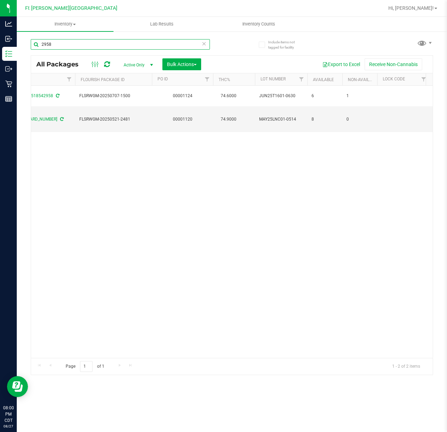
drag, startPoint x: 81, startPoint y: 45, endPoint x: 27, endPoint y: 51, distance: 54.4
click at [0, 50] on html "Analytics Inbound Inventory Outbound Retail Reports 08:00 PM CDT 08/27/2025 08/…" at bounding box center [223, 216] width 447 height 432
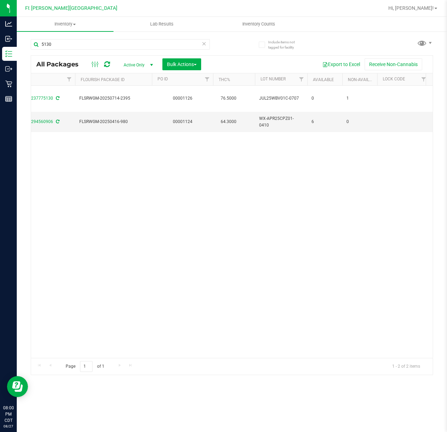
drag, startPoint x: 142, startPoint y: 350, endPoint x: 120, endPoint y: 348, distance: 22.4
click at [103, 351] on div "Action Action Adjust qty Create package Edit attributes Global inventory Locate…" at bounding box center [232, 222] width 402 height 272
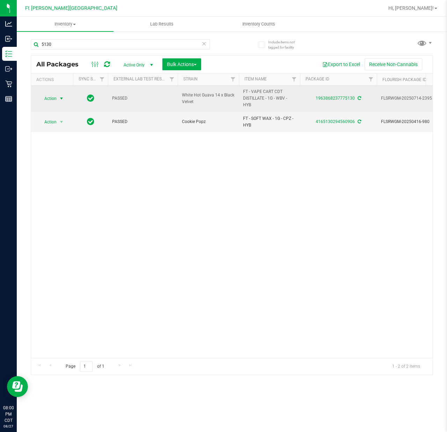
click at [57, 98] on span "select" at bounding box center [61, 99] width 9 height 10
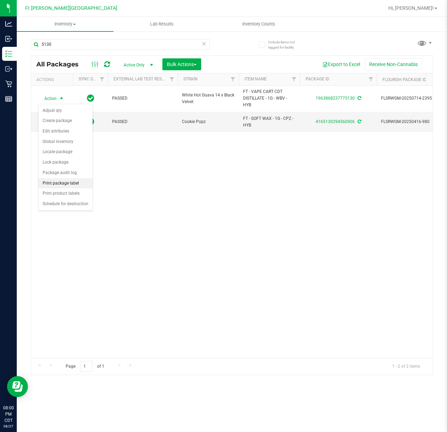
drag, startPoint x: 76, startPoint y: 185, endPoint x: 85, endPoint y: 185, distance: 8.4
click at [77, 185] on li "Print package label" at bounding box center [65, 183] width 54 height 10
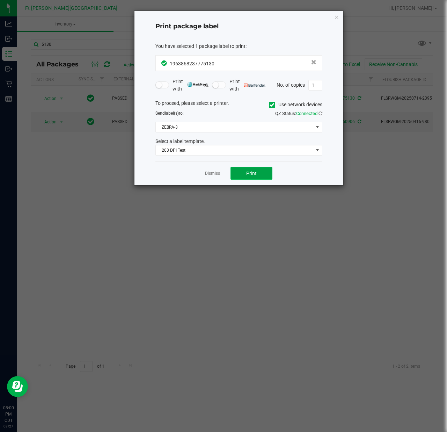
click at [254, 176] on span "Print" at bounding box center [251, 173] width 10 height 6
click at [210, 176] on link "Dismiss" at bounding box center [212, 173] width 15 height 6
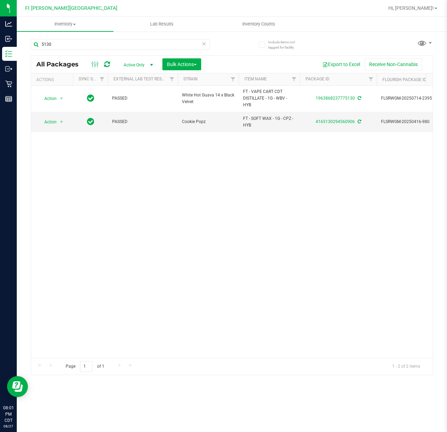
drag, startPoint x: 61, startPoint y: 50, endPoint x: 52, endPoint y: 52, distance: 9.5
click at [52, 52] on div "5130" at bounding box center [120, 47] width 179 height 16
drag, startPoint x: 55, startPoint y: 45, endPoint x: -53, endPoint y: 44, distance: 107.9
click at [0, 44] on html "Analytics Inbound Inventory Outbound Retail Reports 08:01 PM CDT 08/27/2025 08/…" at bounding box center [223, 216] width 447 height 432
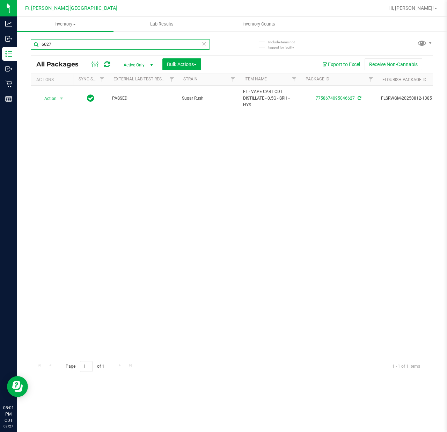
drag, startPoint x: 66, startPoint y: 41, endPoint x: -36, endPoint y: 50, distance: 102.4
click at [0, 50] on html "Analytics Inbound Inventory Outbound Retail Reports 08:01 PM CDT 08/27/2025 08/…" at bounding box center [223, 216] width 447 height 432
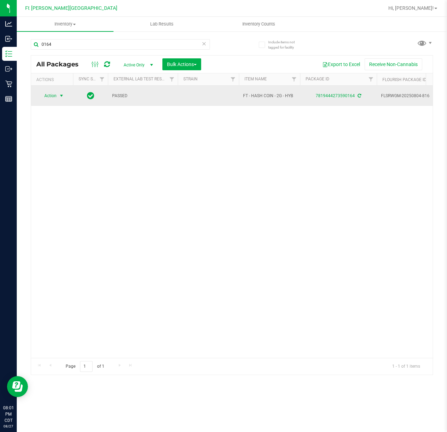
click at [53, 98] on span "Action" at bounding box center [47, 96] width 19 height 10
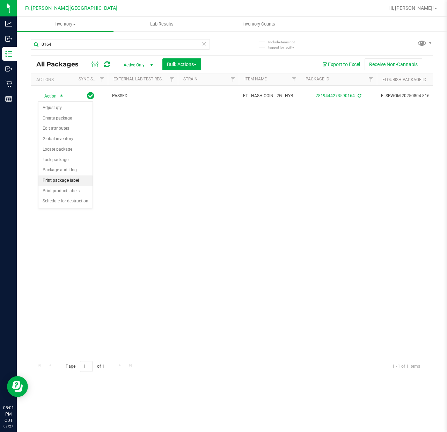
click at [66, 179] on li "Print package label" at bounding box center [65, 180] width 54 height 10
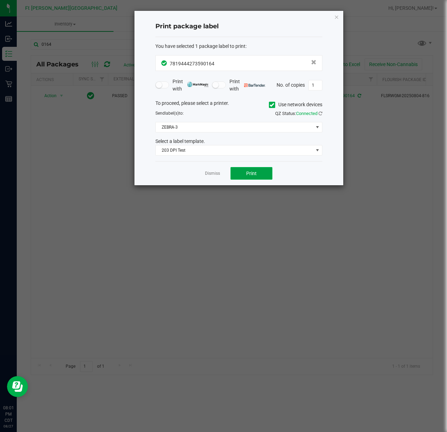
click at [265, 170] on button "Print" at bounding box center [251, 173] width 42 height 13
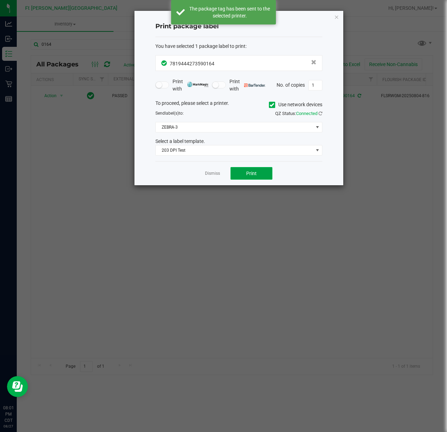
click at [265, 169] on button "Print" at bounding box center [251, 173] width 42 height 13
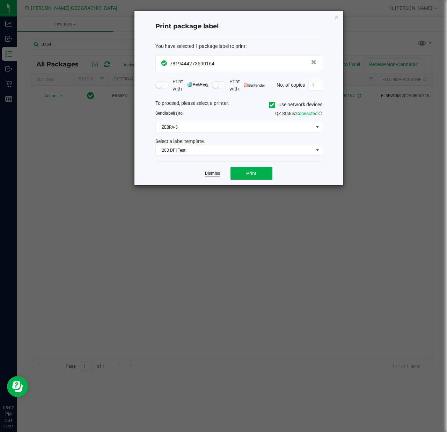
click at [215, 171] on link "Dismiss" at bounding box center [212, 173] width 15 height 6
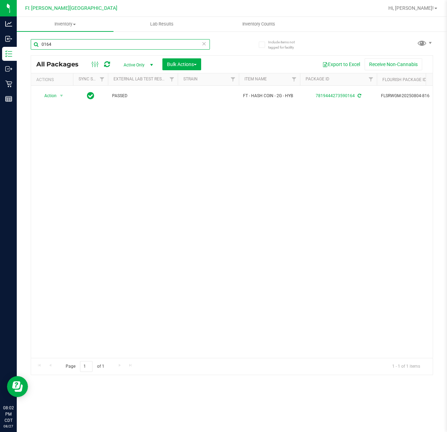
drag, startPoint x: 85, startPoint y: 41, endPoint x: -53, endPoint y: 45, distance: 137.6
click at [0, 45] on html "Analytics Inbound Inventory Outbound Retail Reports 08:02 PM CDT 08/27/2025 08/…" at bounding box center [223, 216] width 447 height 432
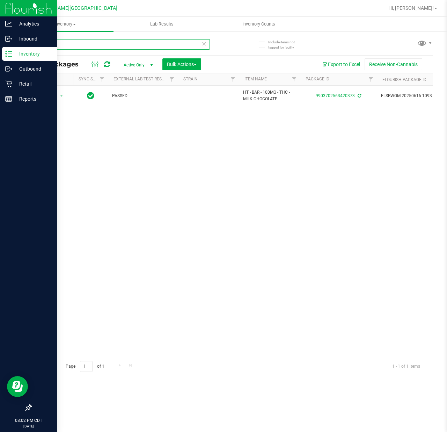
drag, startPoint x: 52, startPoint y: 45, endPoint x: 7, endPoint y: 55, distance: 45.3
click at [7, 55] on div "Analytics Inbound Inventory Outbound Retail Reports 08:02 PM CDT 08/27/2025 08/…" at bounding box center [223, 216] width 447 height 432
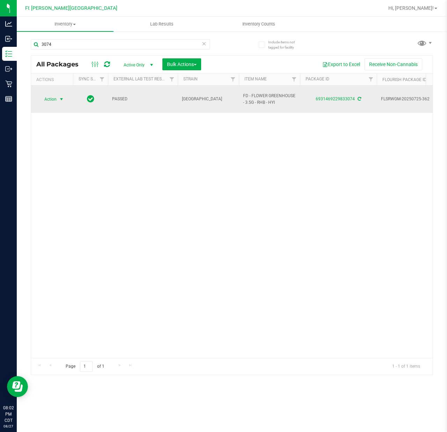
click at [53, 94] on span "Action" at bounding box center [47, 99] width 19 height 10
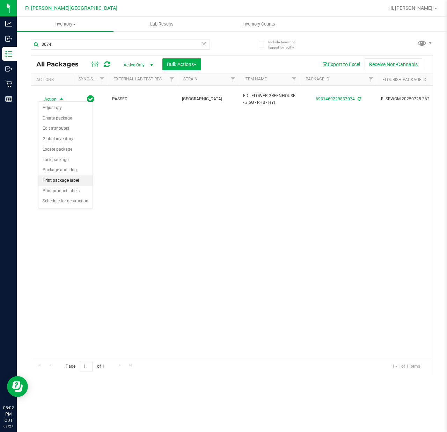
click at [63, 186] on li "Print package label" at bounding box center [65, 180] width 54 height 10
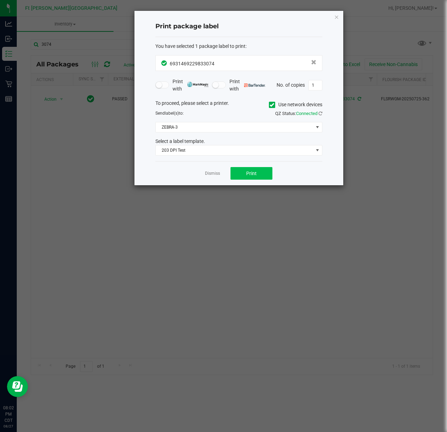
drag, startPoint x: 245, startPoint y: 162, endPoint x: 246, endPoint y: 169, distance: 6.7
click at [246, 164] on div "Dismiss Print" at bounding box center [238, 173] width 167 height 24
click at [246, 174] on span "Print" at bounding box center [251, 173] width 10 height 6
click at [214, 173] on link "Dismiss" at bounding box center [212, 173] width 15 height 6
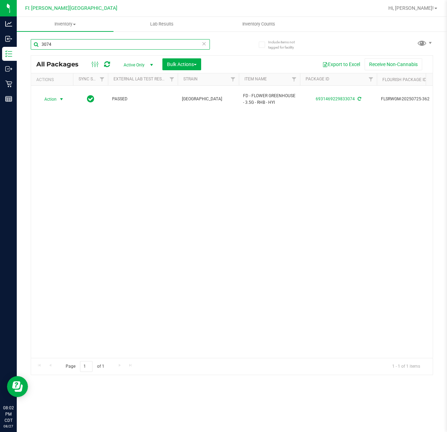
drag, startPoint x: 89, startPoint y: 42, endPoint x: -76, endPoint y: 51, distance: 165.4
click at [0, 51] on html "Analytics Inbound Inventory Outbound Retail Reports 08:02 PM CDT 08/27/2025 08/…" at bounding box center [223, 216] width 447 height 432
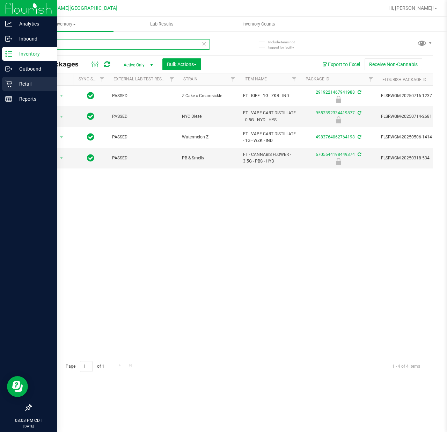
type input "4198"
click at [12, 87] on div "Retail" at bounding box center [29, 84] width 55 height 14
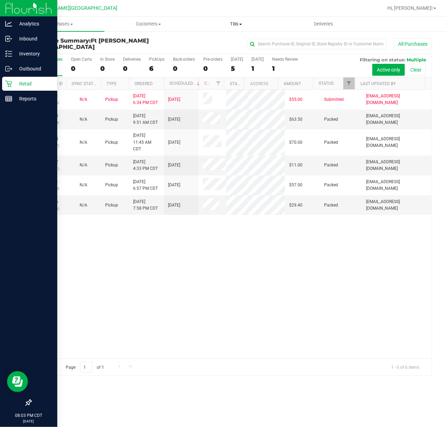
click at [236, 22] on span "Tills" at bounding box center [235, 24] width 87 height 6
click at [220, 41] on span "Manage tills" at bounding box center [215, 42] width 47 height 6
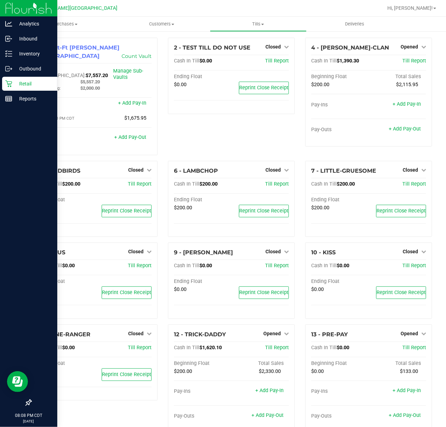
click at [22, 85] on p "Retail" at bounding box center [33, 84] width 42 height 8
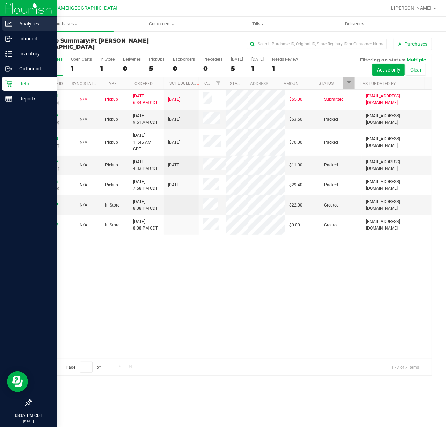
click at [10, 24] on icon at bounding box center [8, 23] width 7 height 7
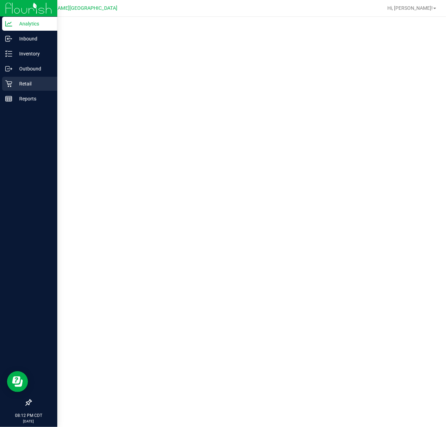
click at [10, 86] on icon at bounding box center [8, 83] width 7 height 7
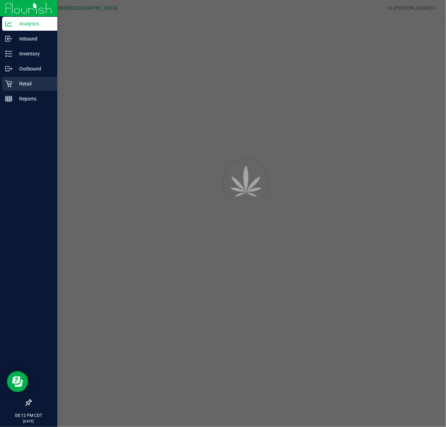
click at [10, 86] on icon at bounding box center [8, 84] width 7 height 7
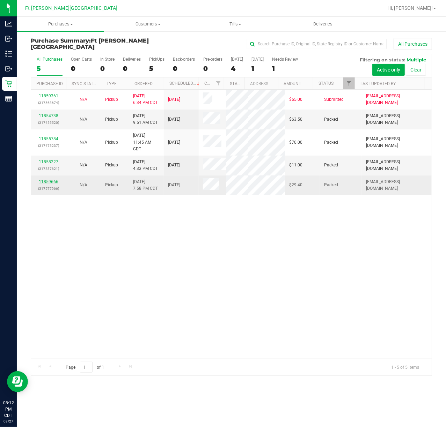
click at [47, 184] on link "11859666" at bounding box center [49, 181] width 20 height 5
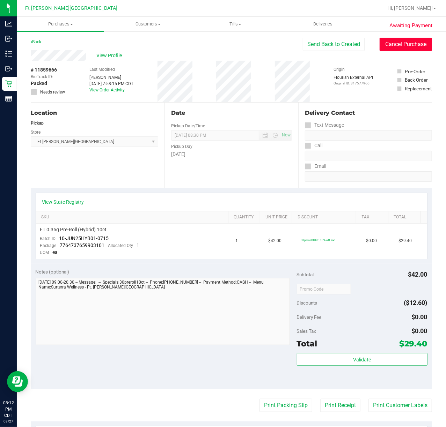
click at [395, 40] on button "Cancel Purchase" at bounding box center [406, 44] width 52 height 13
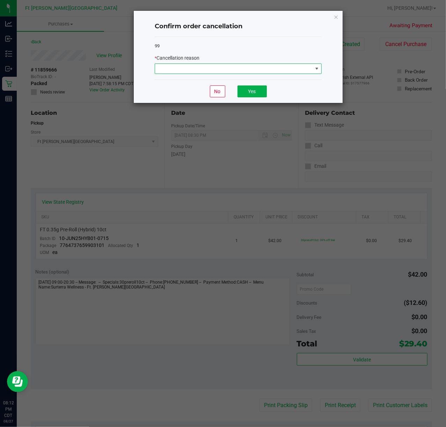
click at [302, 74] on span at bounding box center [238, 69] width 167 height 10
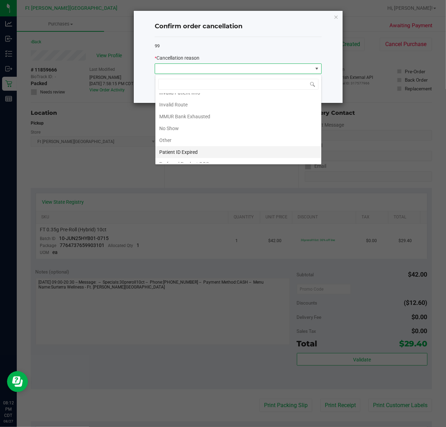
scroll to position [39, 0]
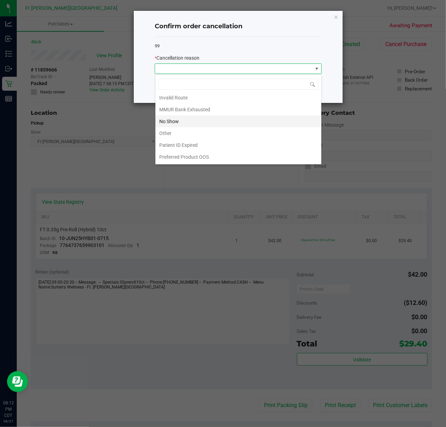
click at [227, 121] on li "No Show" at bounding box center [238, 122] width 166 height 12
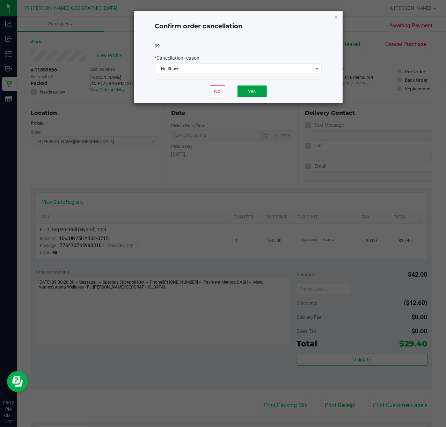
click at [251, 95] on button "Yes" at bounding box center [251, 92] width 29 height 12
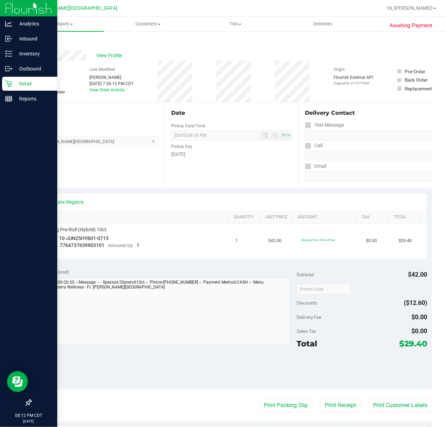
click at [10, 84] on icon at bounding box center [8, 84] width 7 height 7
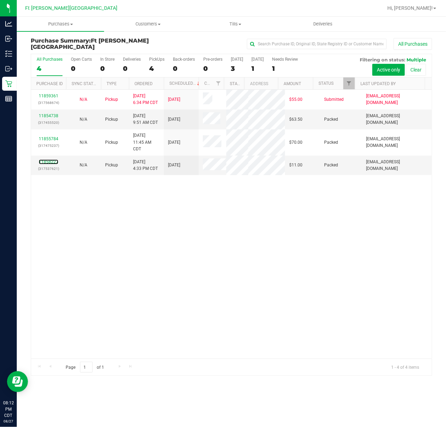
click at [51, 164] on link "11858227" at bounding box center [49, 162] width 20 height 5
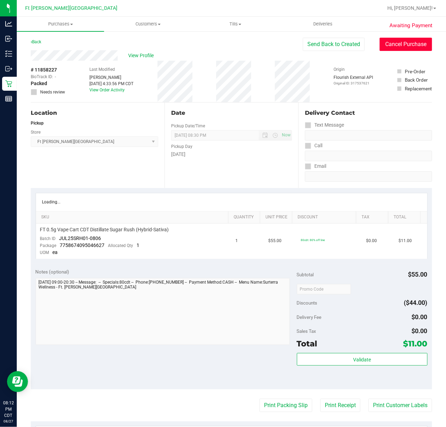
click at [386, 45] on button "Cancel Purchase" at bounding box center [406, 44] width 52 height 13
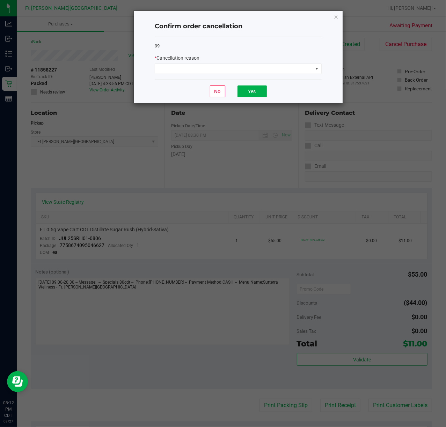
click at [198, 62] on div "* Cancellation reason" at bounding box center [238, 57] width 167 height 7
click at [190, 67] on span at bounding box center [233, 69] width 157 height 10
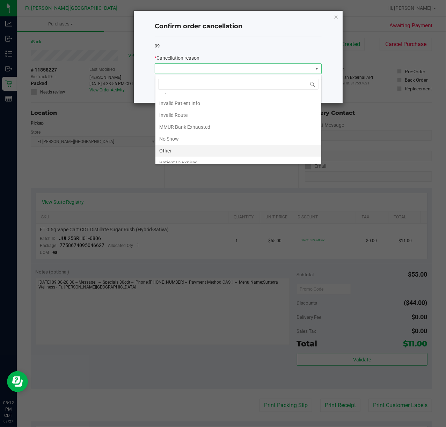
scroll to position [39, 0]
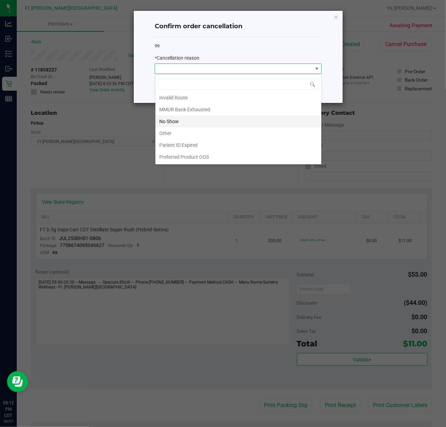
click at [193, 120] on li "No Show" at bounding box center [238, 122] width 166 height 12
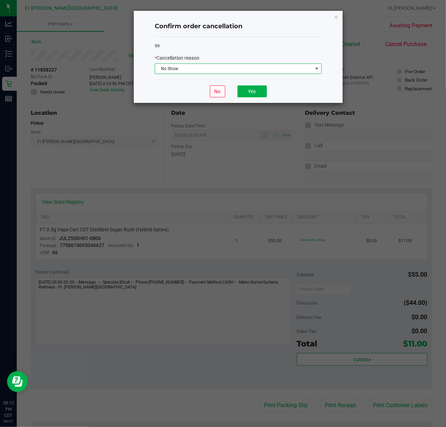
click at [251, 84] on div "No Yes" at bounding box center [238, 91] width 167 height 23
click at [249, 90] on button "Yes" at bounding box center [251, 92] width 29 height 12
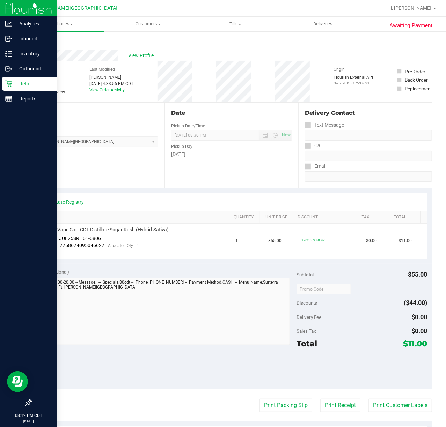
click at [33, 86] on p "Retail" at bounding box center [33, 84] width 42 height 8
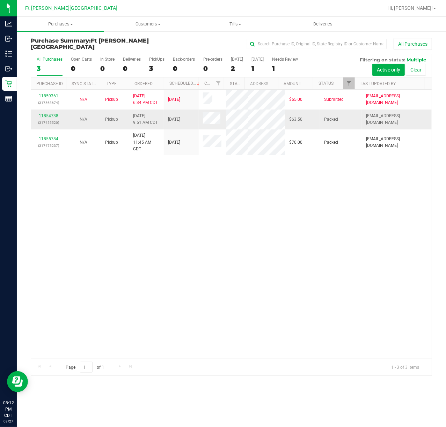
click at [48, 115] on link "11854738" at bounding box center [49, 115] width 20 height 5
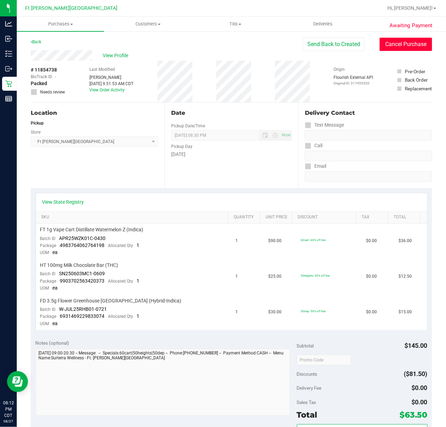
click at [380, 43] on button "Cancel Purchase" at bounding box center [406, 44] width 52 height 13
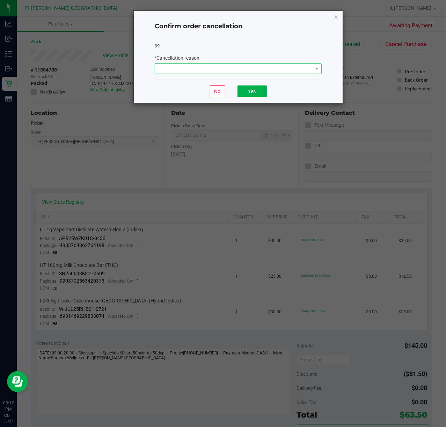
click at [214, 65] on span at bounding box center [233, 69] width 157 height 10
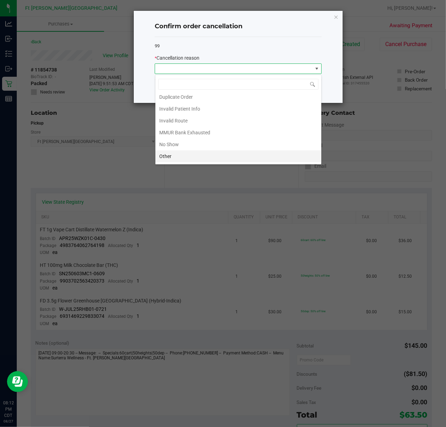
scroll to position [39, 0]
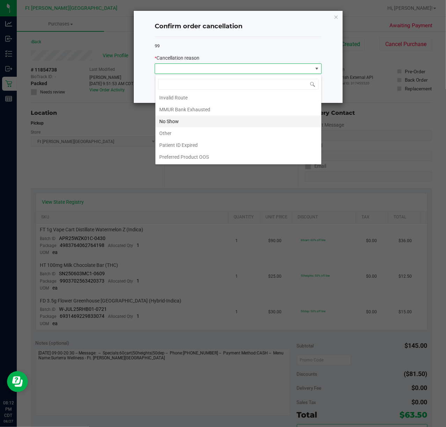
click at [193, 118] on li "No Show" at bounding box center [238, 122] width 166 height 12
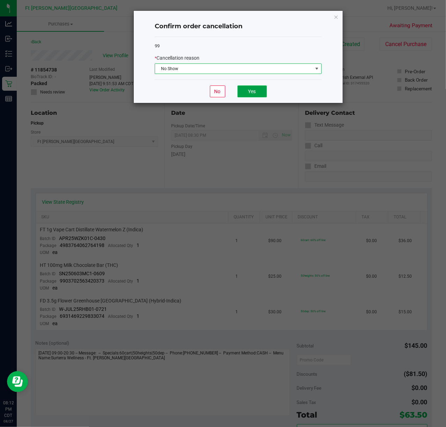
click at [256, 95] on button "Yes" at bounding box center [251, 92] width 29 height 12
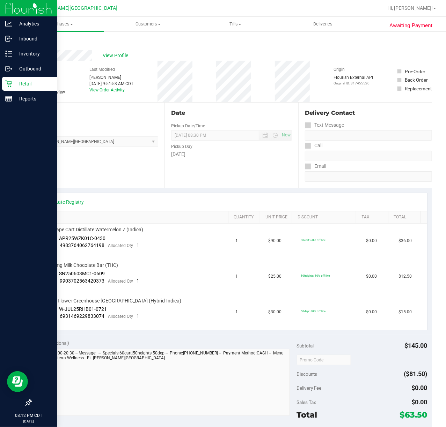
click at [13, 84] on p "Retail" at bounding box center [33, 84] width 42 height 8
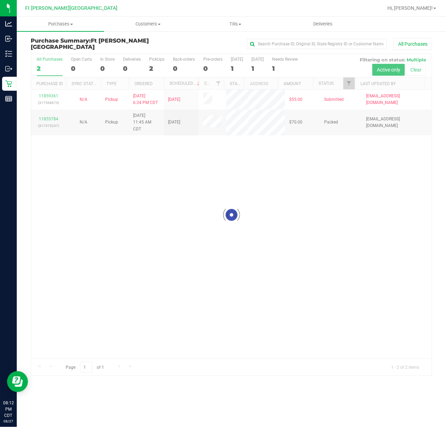
click at [53, 124] on div at bounding box center [231, 215] width 401 height 322
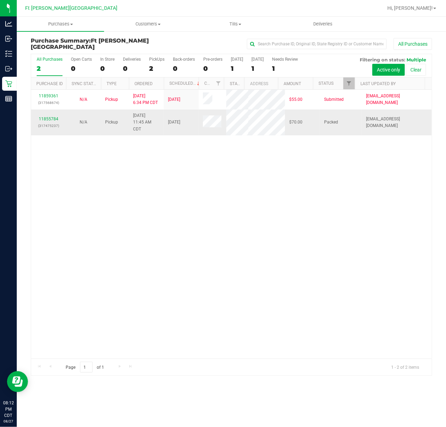
click at [54, 129] on p "(317475237)" at bounding box center [48, 126] width 27 height 7
click at [55, 122] on link "11855784" at bounding box center [49, 119] width 20 height 5
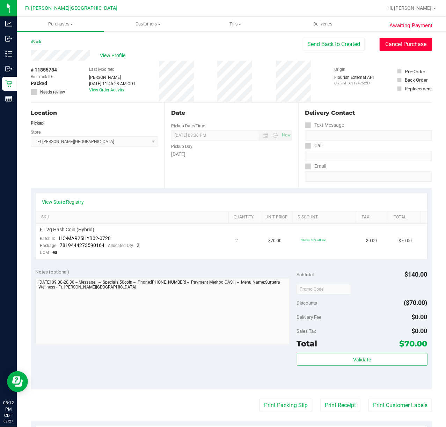
click at [380, 40] on button "Cancel Purchase" at bounding box center [406, 44] width 52 height 13
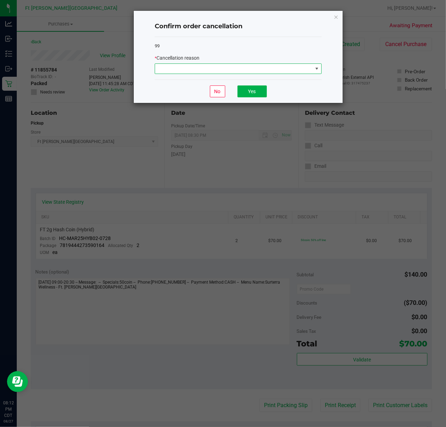
click at [199, 65] on span at bounding box center [233, 69] width 157 height 10
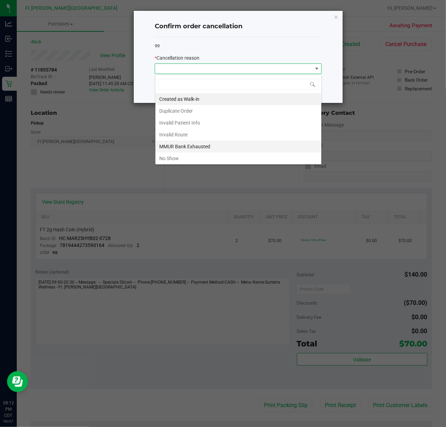
scroll to position [39, 0]
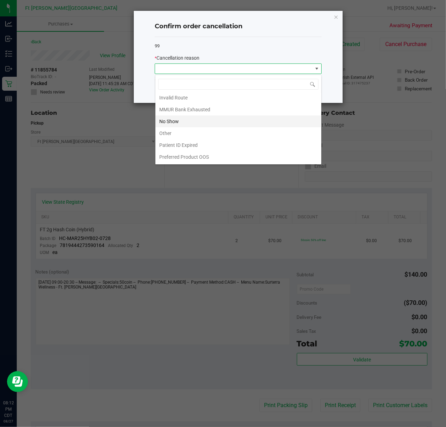
click at [175, 122] on li "No Show" at bounding box center [238, 122] width 166 height 12
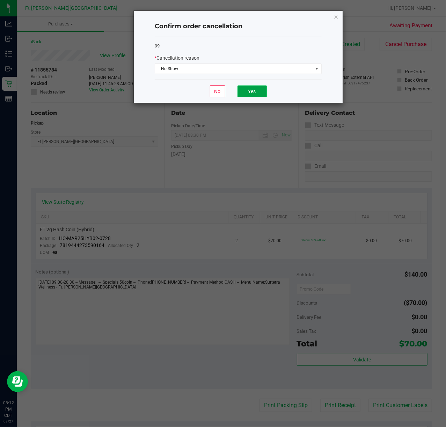
click at [246, 97] on button "Yes" at bounding box center [251, 92] width 29 height 12
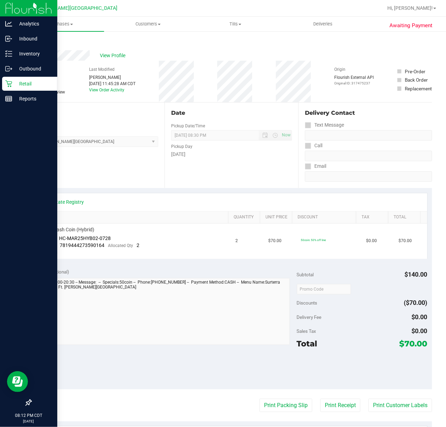
click at [16, 81] on p "Retail" at bounding box center [33, 84] width 42 height 8
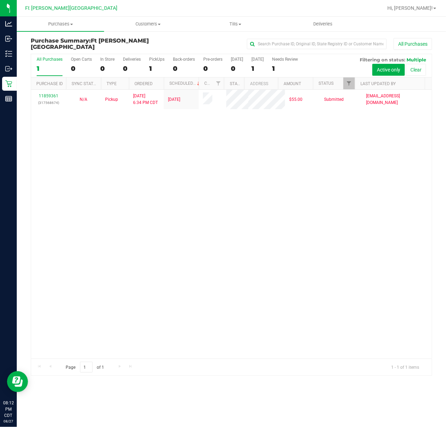
click at [87, 175] on div "11859361 (317568674) N/A Pickup 8/27/2025 6:34 PM CDT 8/28/2025 $55.00 Submitte…" at bounding box center [231, 224] width 401 height 269
